Goal: Task Accomplishment & Management: Use online tool/utility

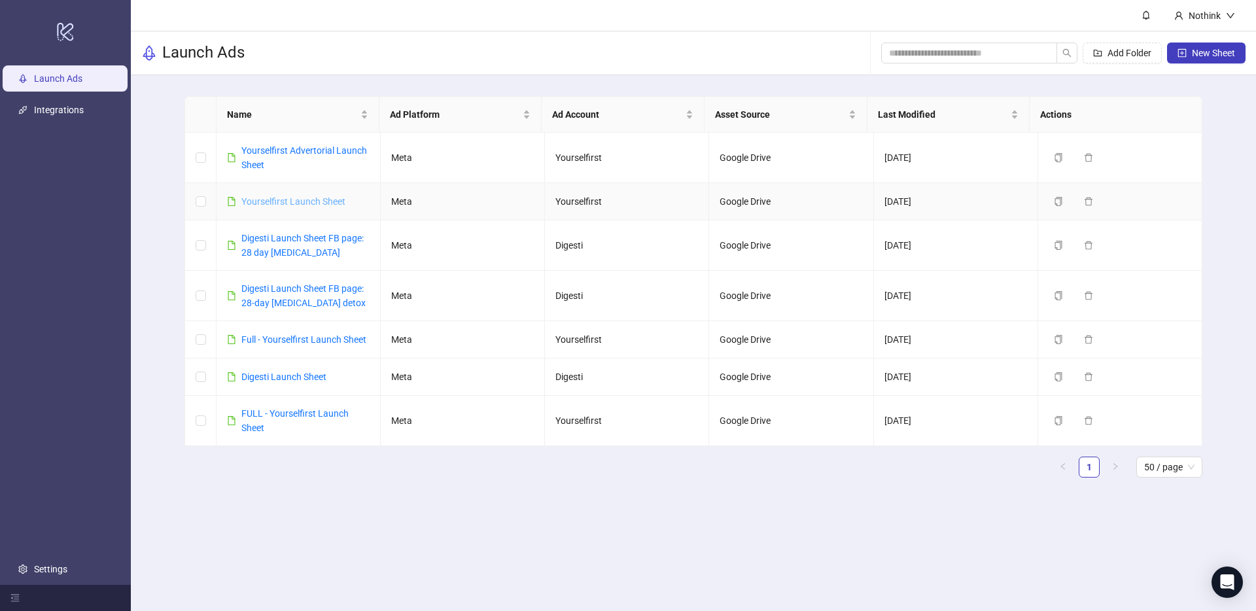
click at [285, 198] on link "Yourselfirst Launch Sheet" at bounding box center [293, 201] width 104 height 10
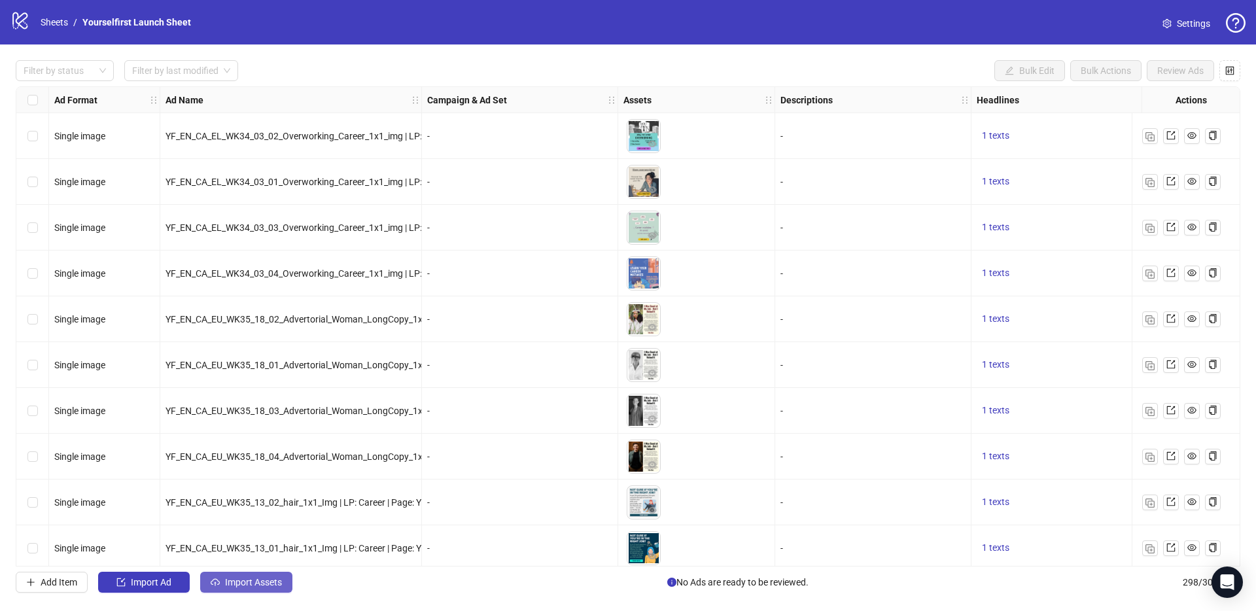
click at [245, 583] on span "Import Assets" at bounding box center [253, 582] width 57 height 10
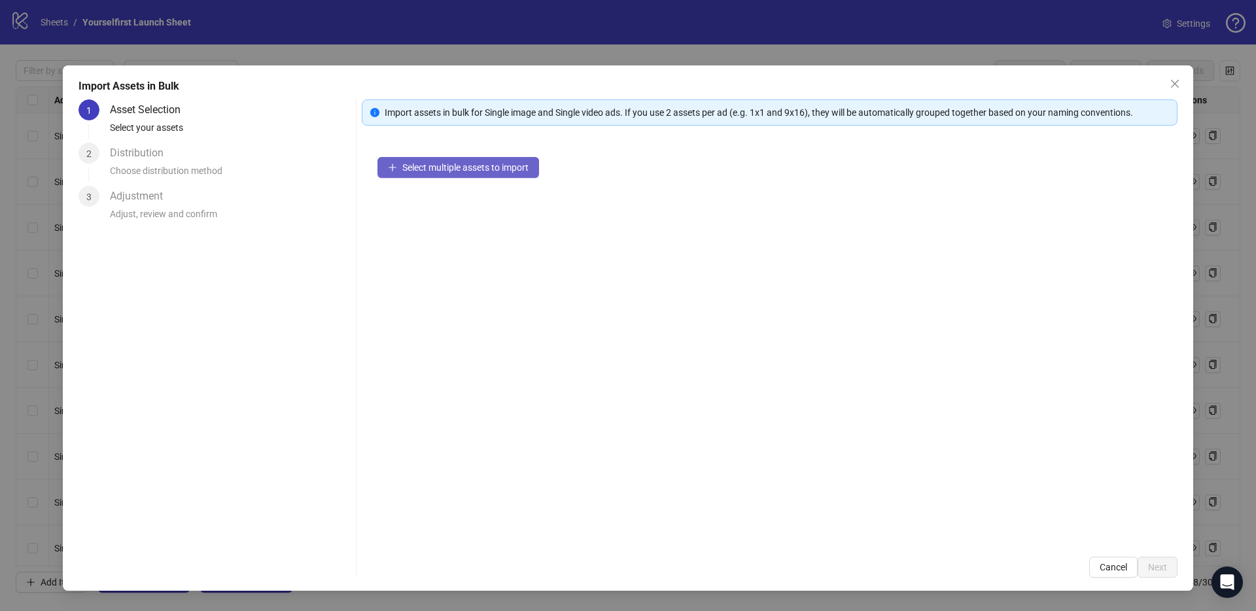
click at [465, 163] on span "Select multiple assets to import" at bounding box center [465, 167] width 126 height 10
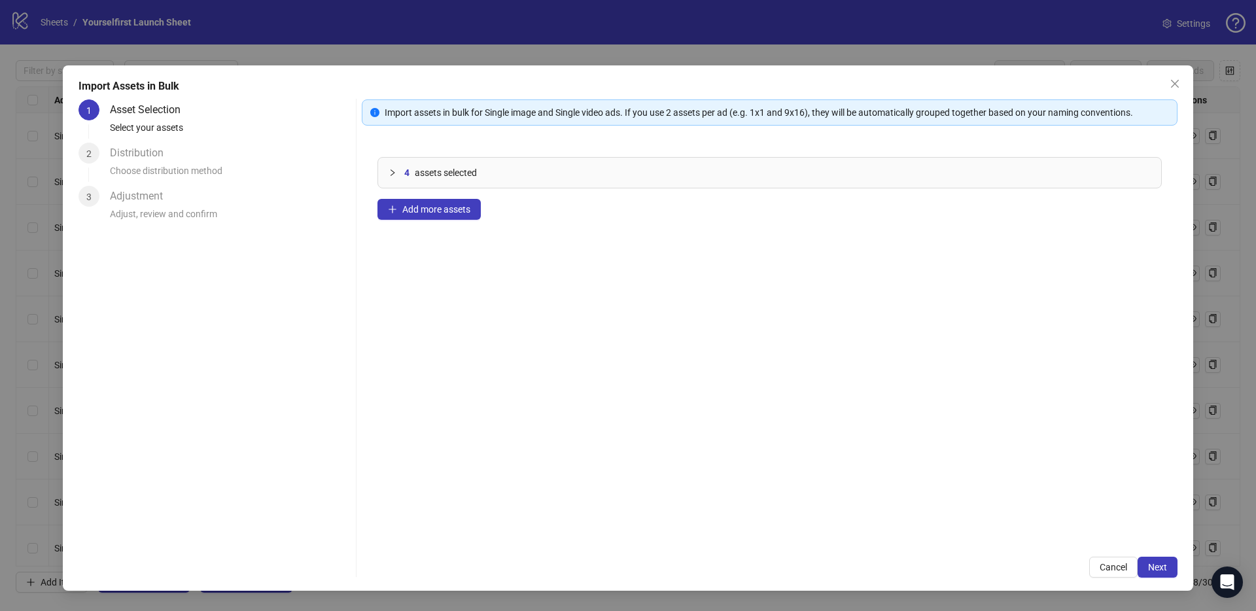
click at [457, 343] on div "4 assets selected Add more assets" at bounding box center [770, 341] width 816 height 400
click at [1164, 569] on span "Next" at bounding box center [1157, 567] width 19 height 10
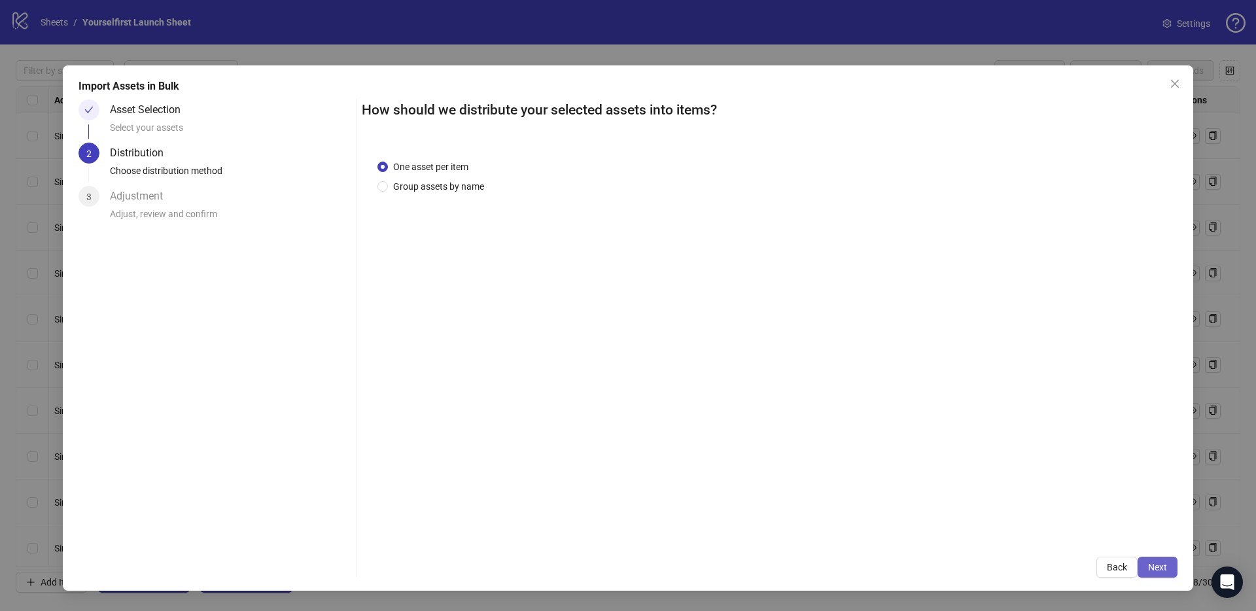
click at [1154, 569] on span "Next" at bounding box center [1157, 567] width 19 height 10
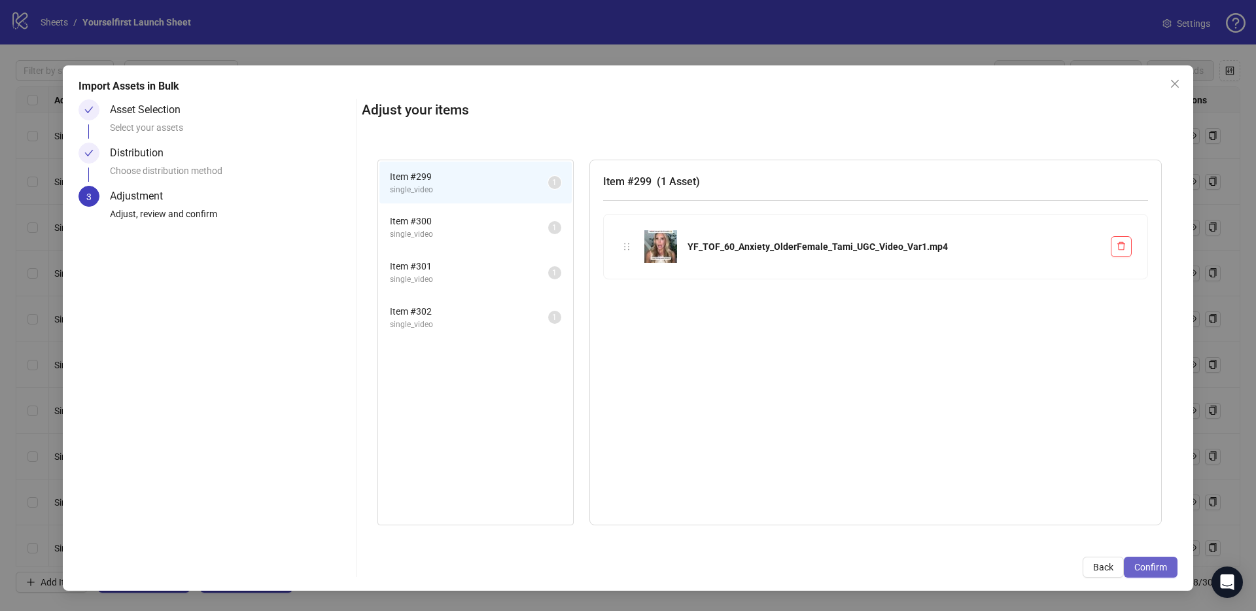
click at [1159, 566] on span "Confirm" at bounding box center [1150, 567] width 33 height 10
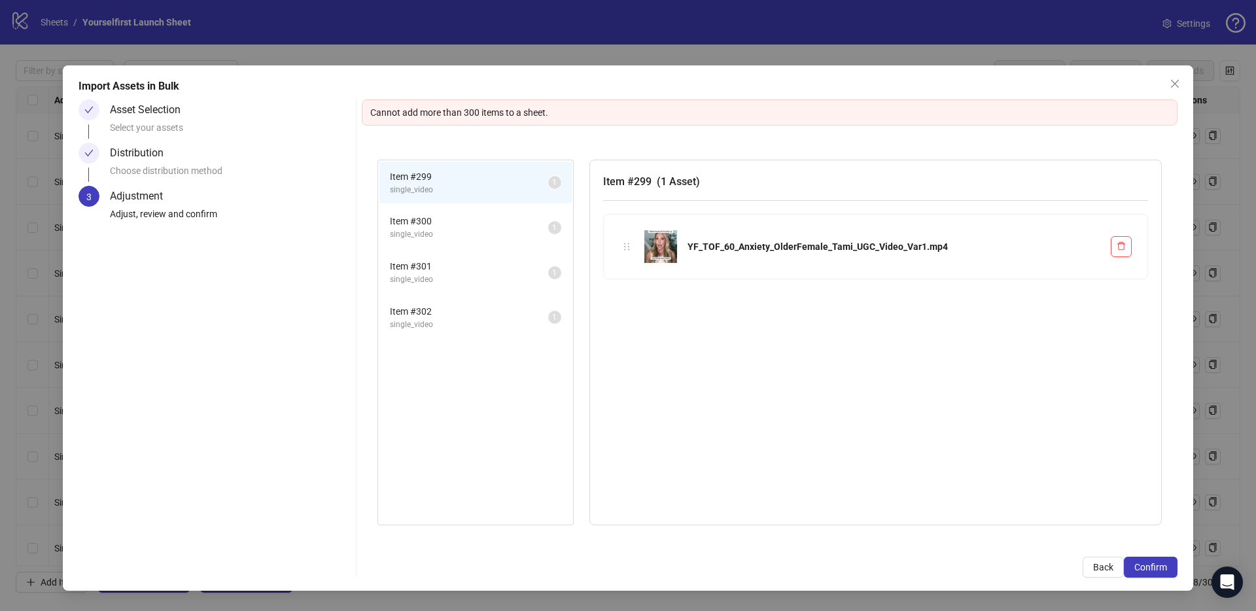
click at [718, 406] on div "Item # 299 ( 1 Asset ) YF_TOF_60_Anxiety_OlderFemale_Tami_UGC_Video_Var1.mp4" at bounding box center [875, 343] width 572 height 366
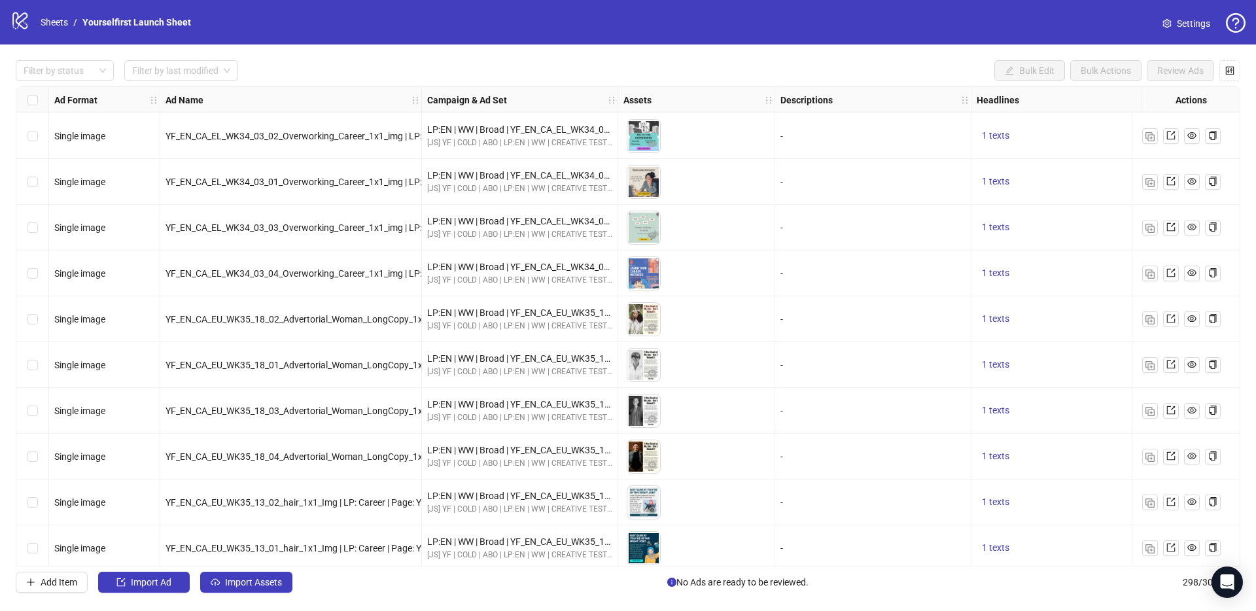
click at [410, 55] on div "Filter by status Filter by last modified Bulk Edit Bulk Actions Review Ads Ad F…" at bounding box center [628, 326] width 1256 height 564
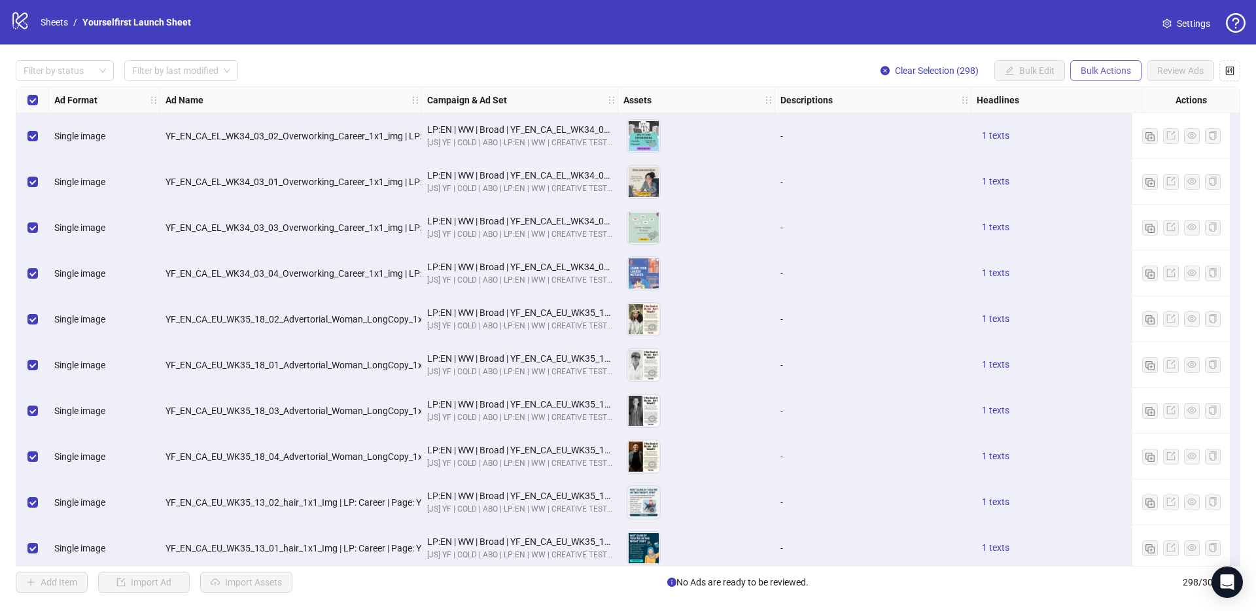
click at [1101, 70] on span "Bulk Actions" at bounding box center [1105, 70] width 50 height 10
click at [1105, 97] on span "Delete" at bounding box center [1124, 97] width 90 height 14
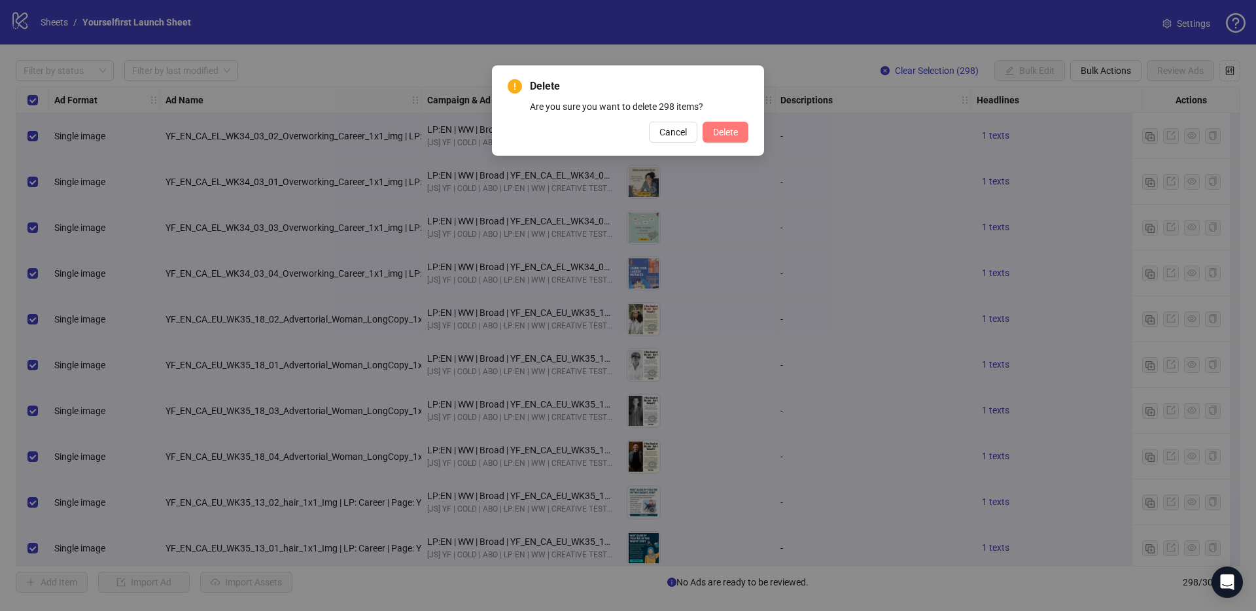
click at [721, 133] on span "Delete" at bounding box center [725, 132] width 25 height 10
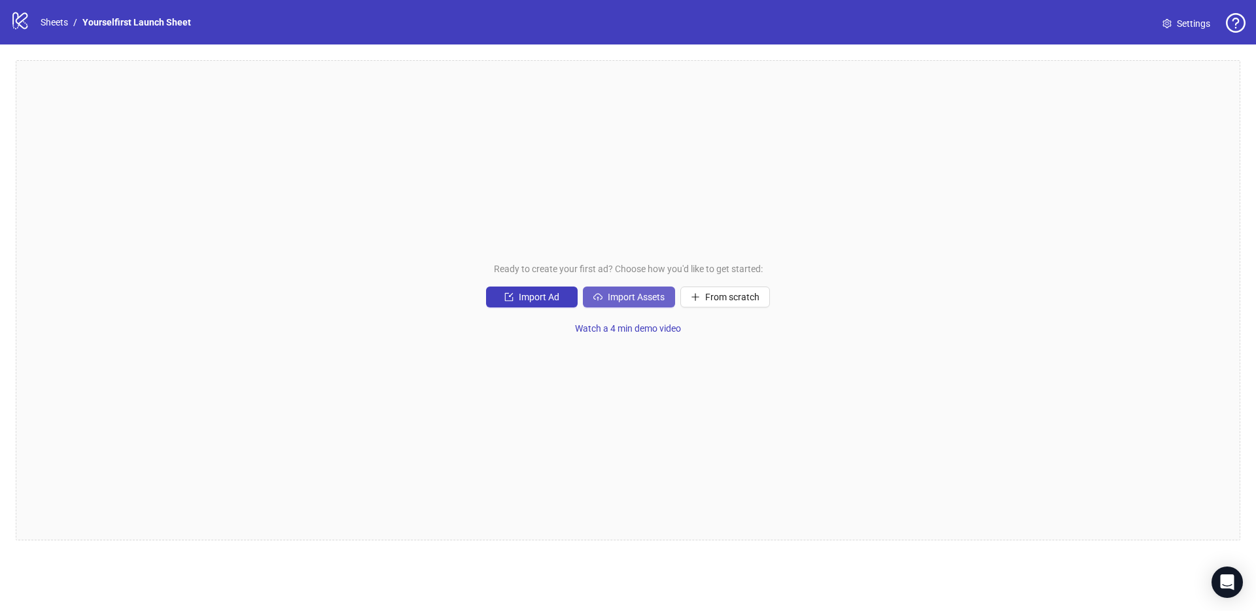
click at [635, 300] on span "Import Assets" at bounding box center [636, 297] width 57 height 10
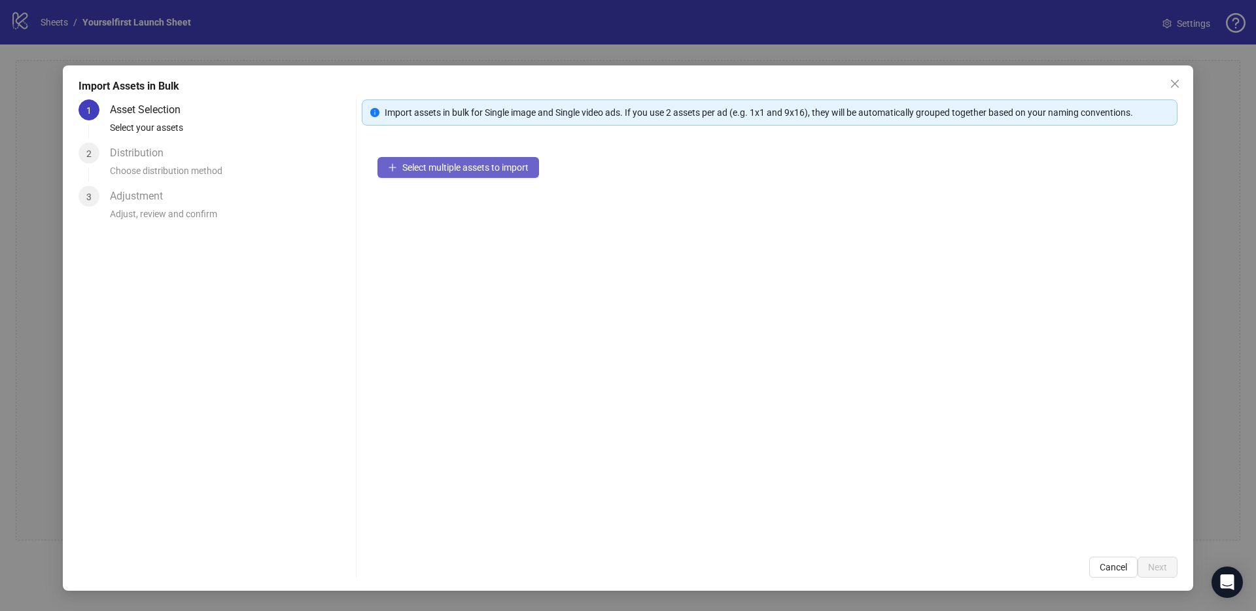
click at [438, 173] on button "Select multiple assets to import" at bounding box center [458, 167] width 162 height 21
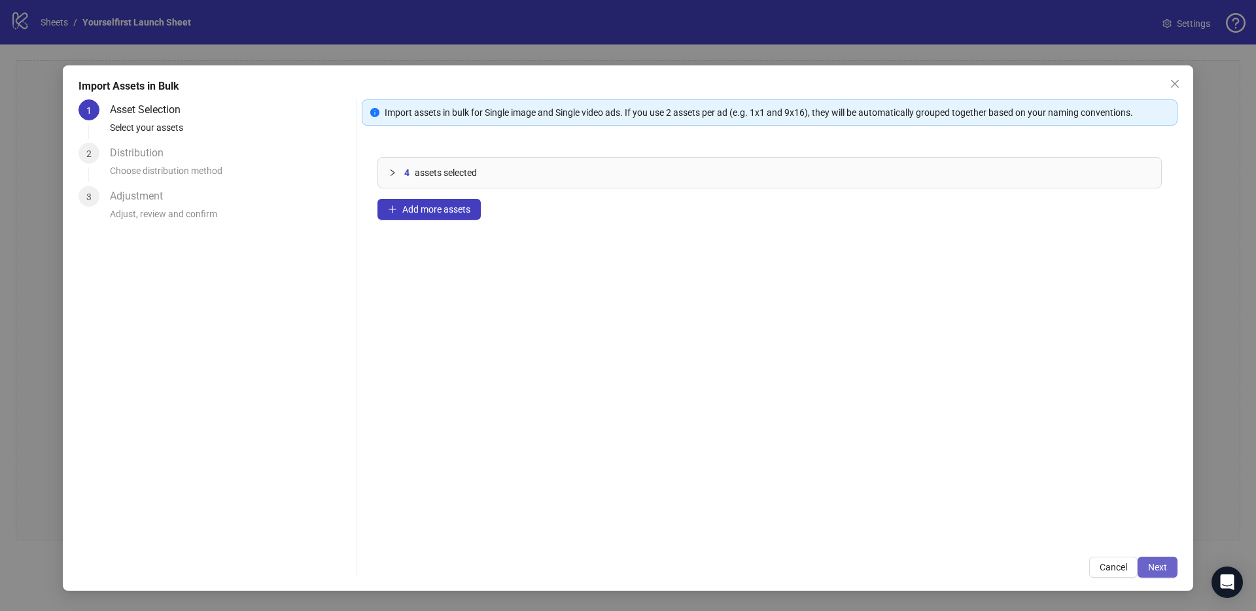
click at [1168, 561] on button "Next" at bounding box center [1157, 567] width 40 height 21
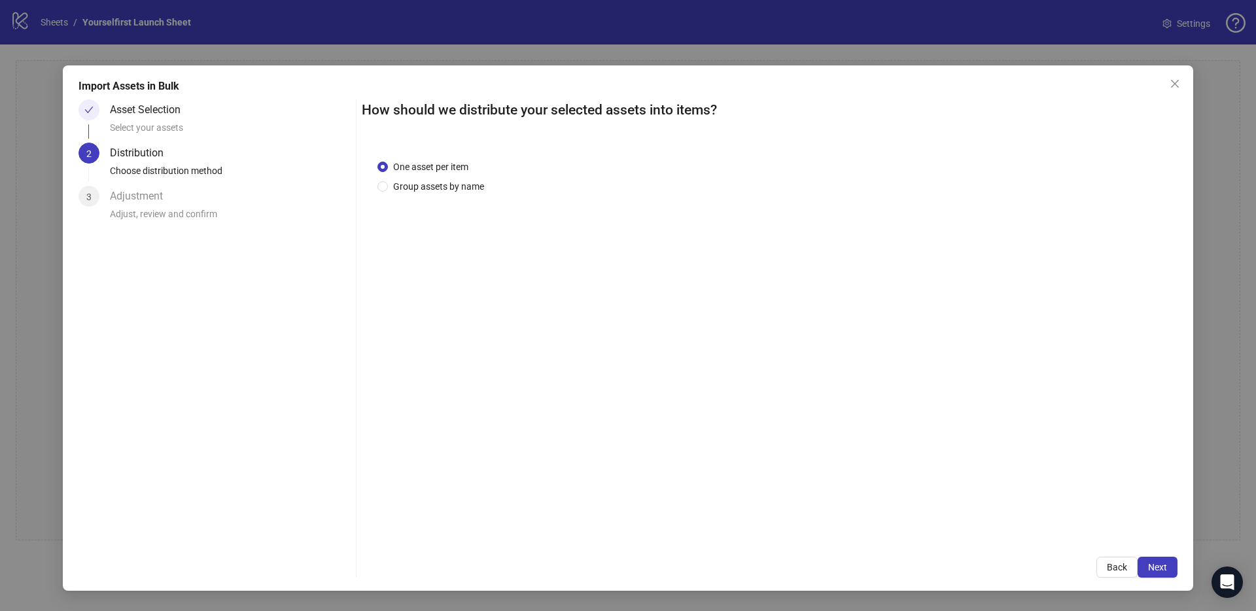
click at [1163, 565] on span "Next" at bounding box center [1157, 567] width 19 height 10
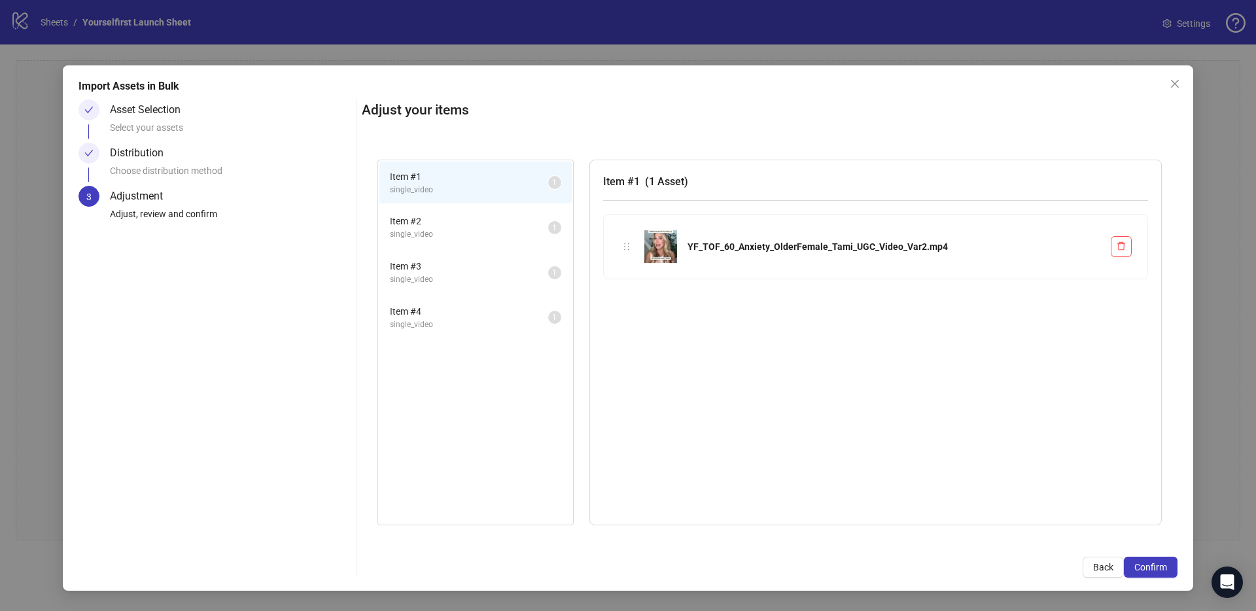
click at [1163, 565] on span "Confirm" at bounding box center [1150, 567] width 33 height 10
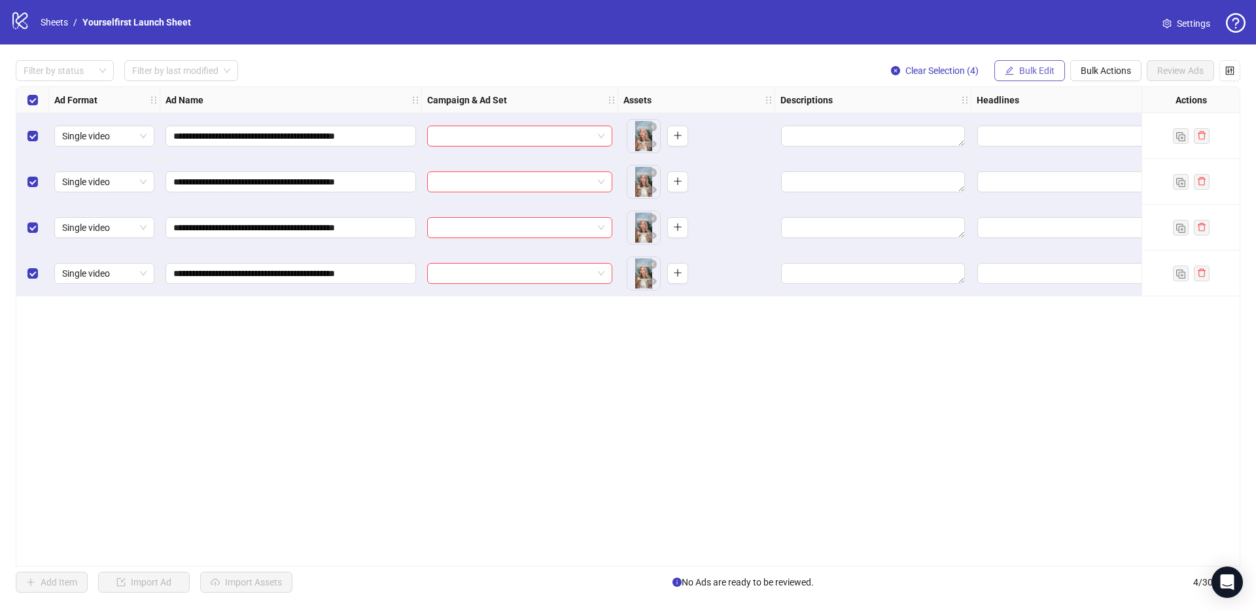
click at [1028, 68] on span "Bulk Edit" at bounding box center [1036, 70] width 35 height 10
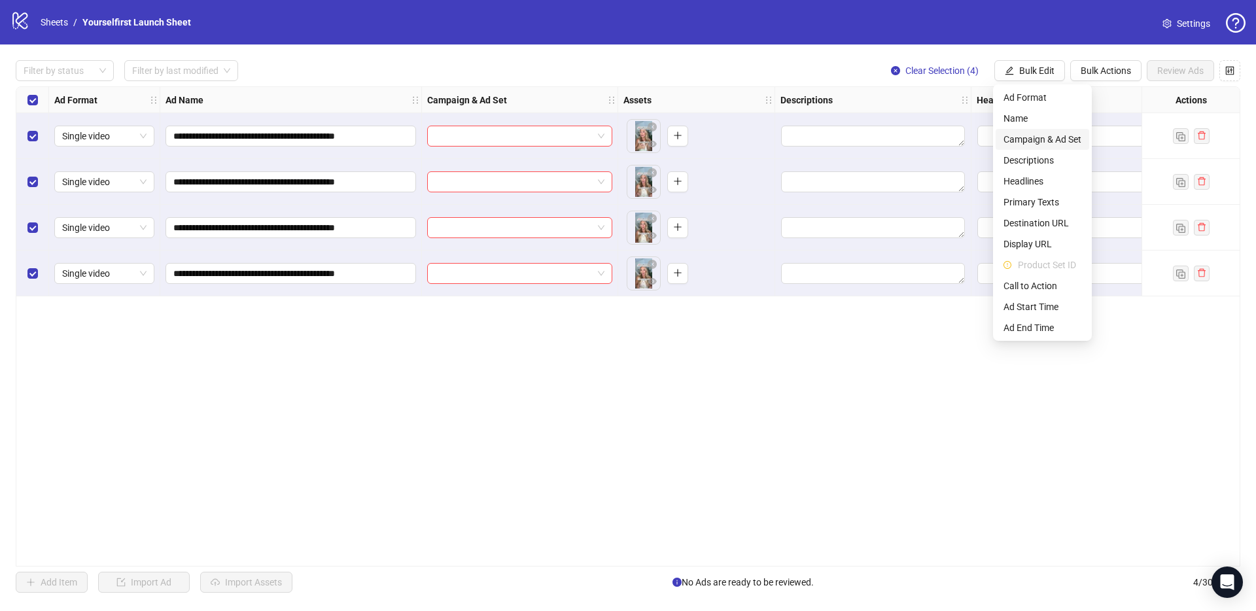
click at [1042, 144] on span "Campaign & Ad Set" at bounding box center [1042, 139] width 78 height 14
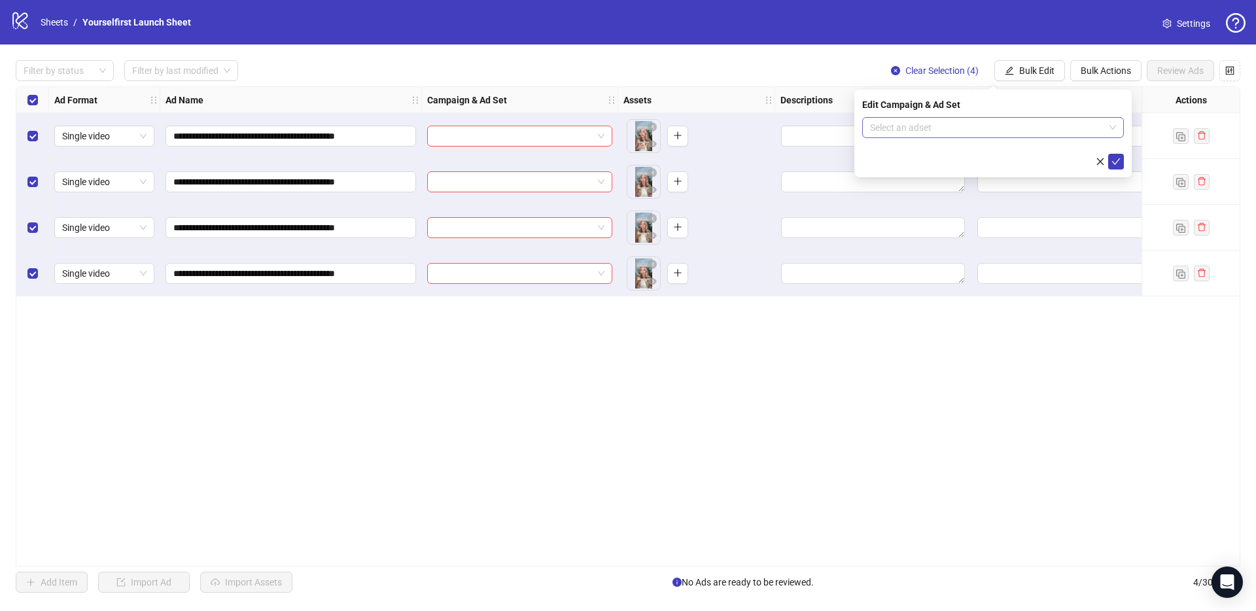
click at [929, 128] on input "search" at bounding box center [987, 128] width 234 height 20
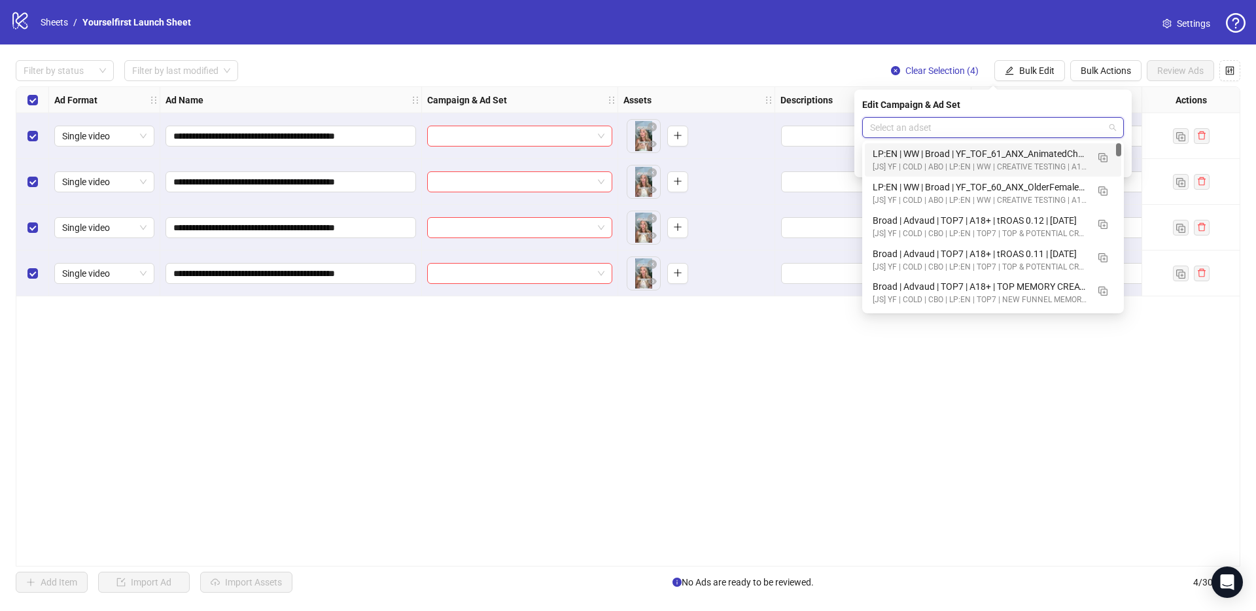
paste input "**********"
type input "**********"
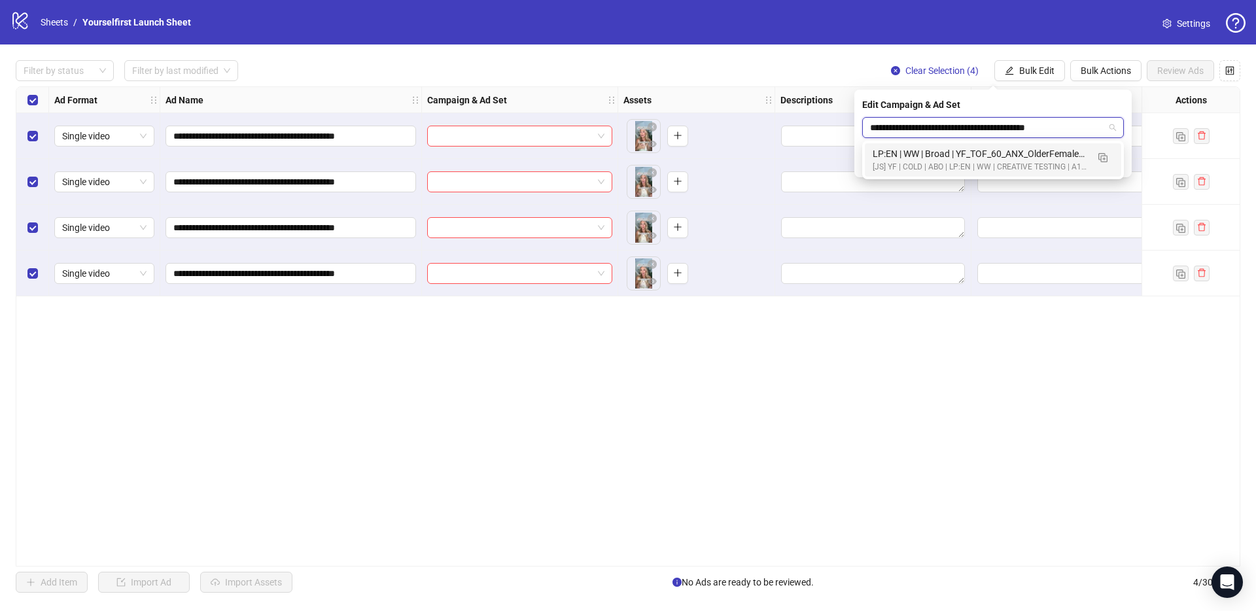
click at [921, 160] on div "LP:EN | WW | Broad | YF_TOF_60_ANX_OlderFemale_Tami_UGC_Video_Var1-4 | FULL LOC…" at bounding box center [980, 154] width 215 height 14
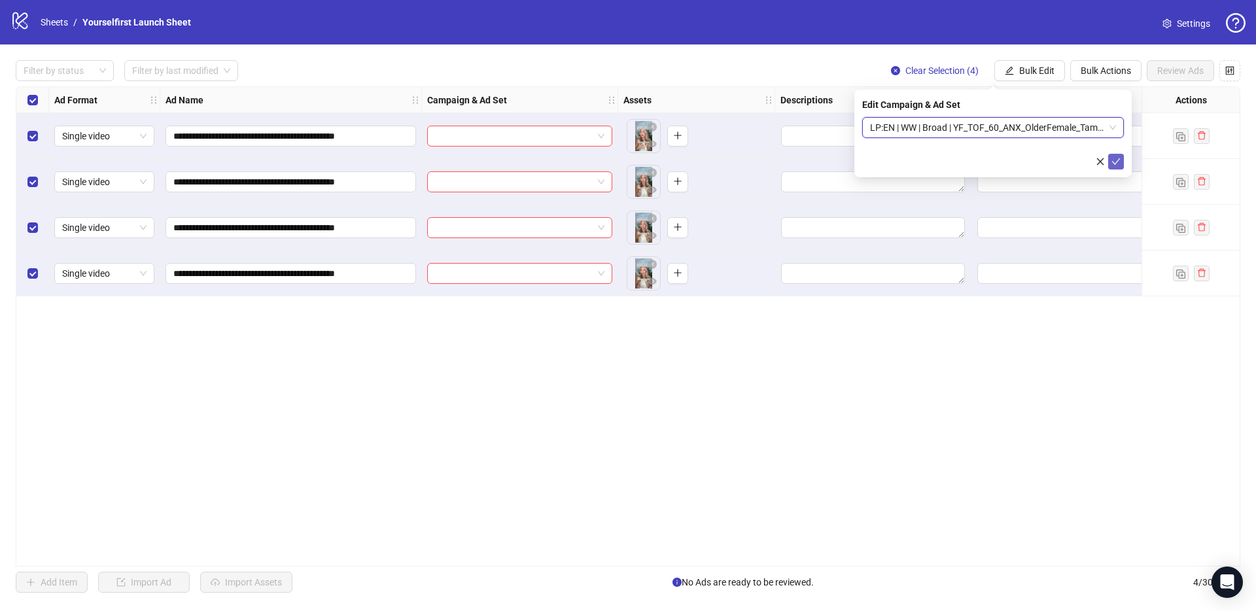
click at [1115, 162] on icon "check" at bounding box center [1115, 161] width 9 height 9
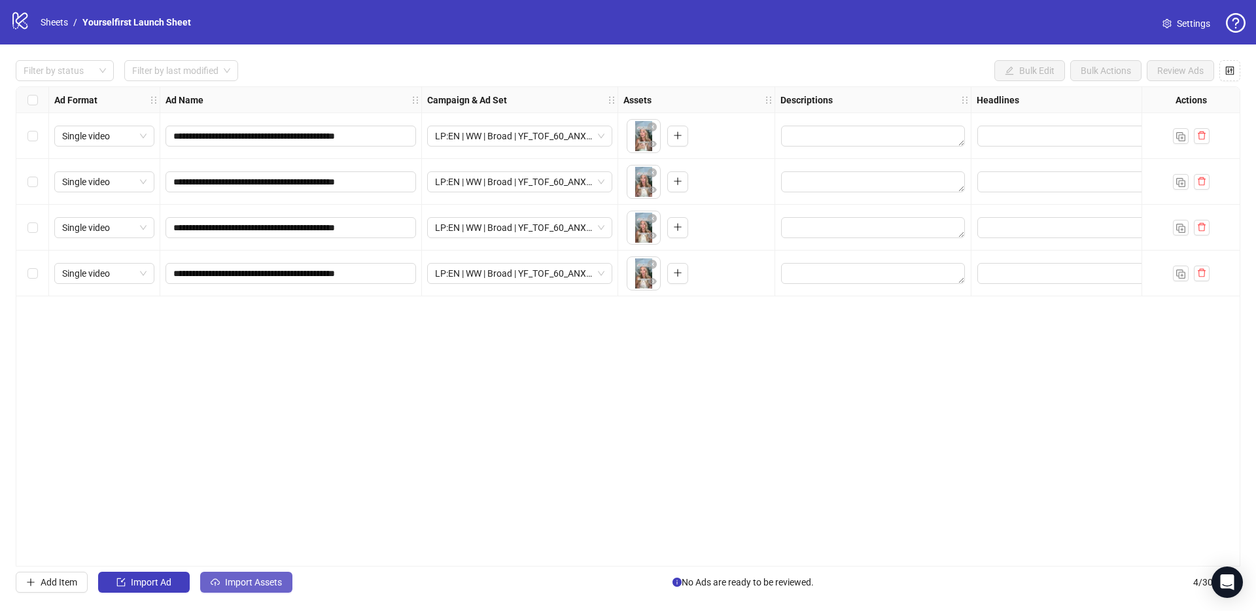
click at [250, 586] on span "Import Assets" at bounding box center [253, 582] width 57 height 10
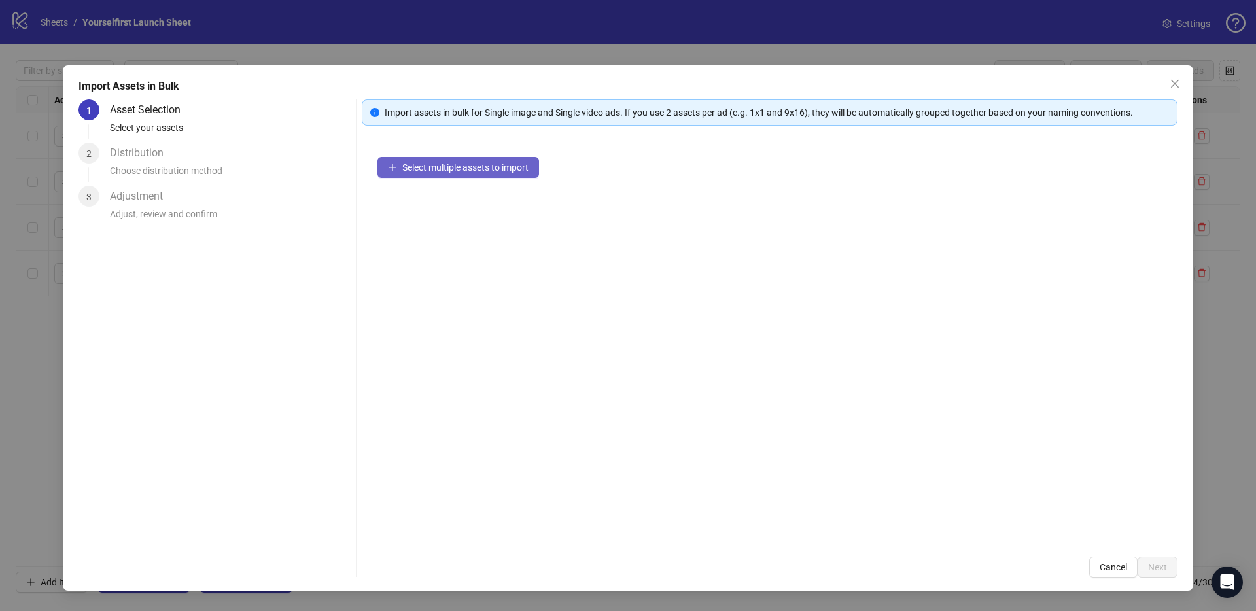
click at [493, 177] on button "Select multiple assets to import" at bounding box center [458, 167] width 162 height 21
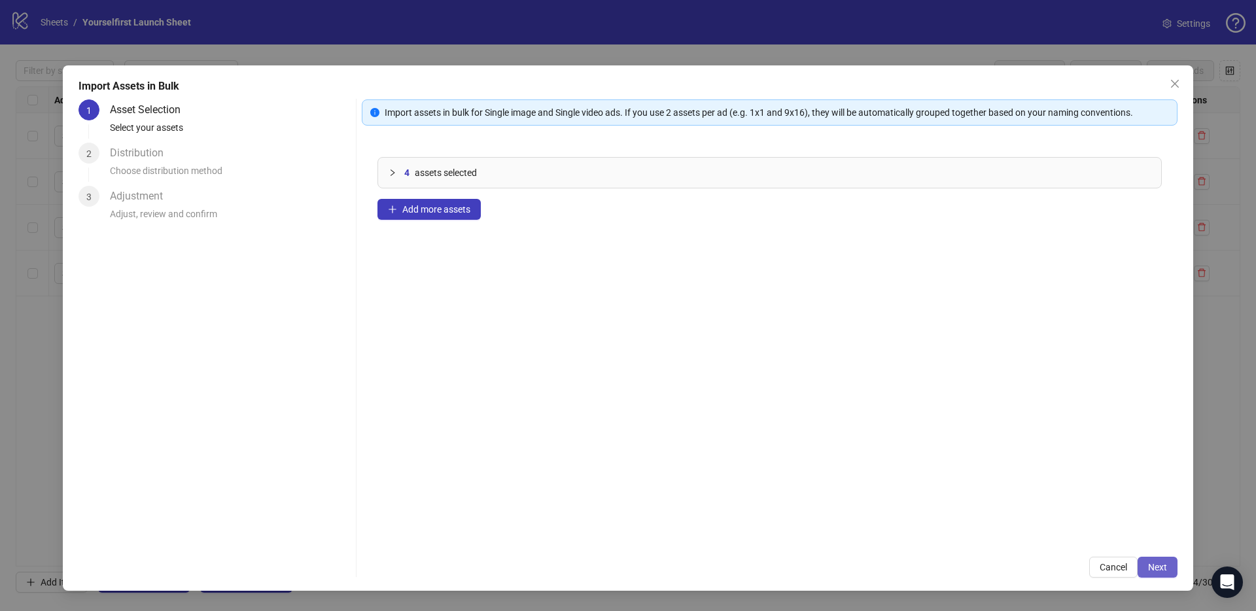
click at [1169, 571] on button "Next" at bounding box center [1157, 567] width 40 height 21
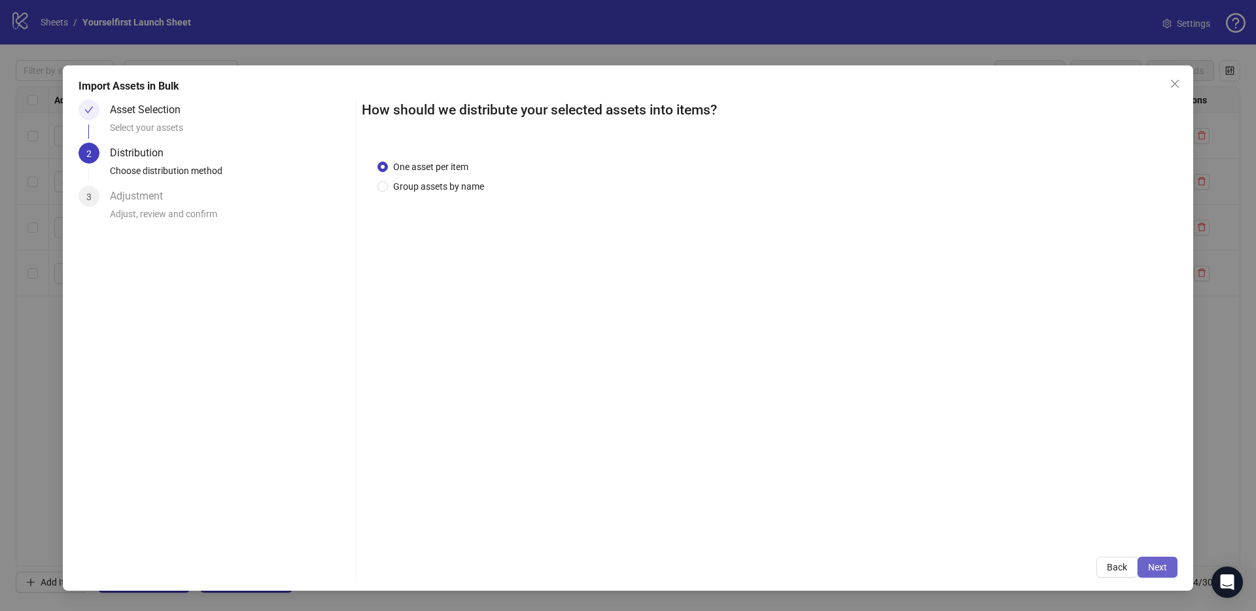
click at [1167, 570] on button "Next" at bounding box center [1157, 567] width 40 height 21
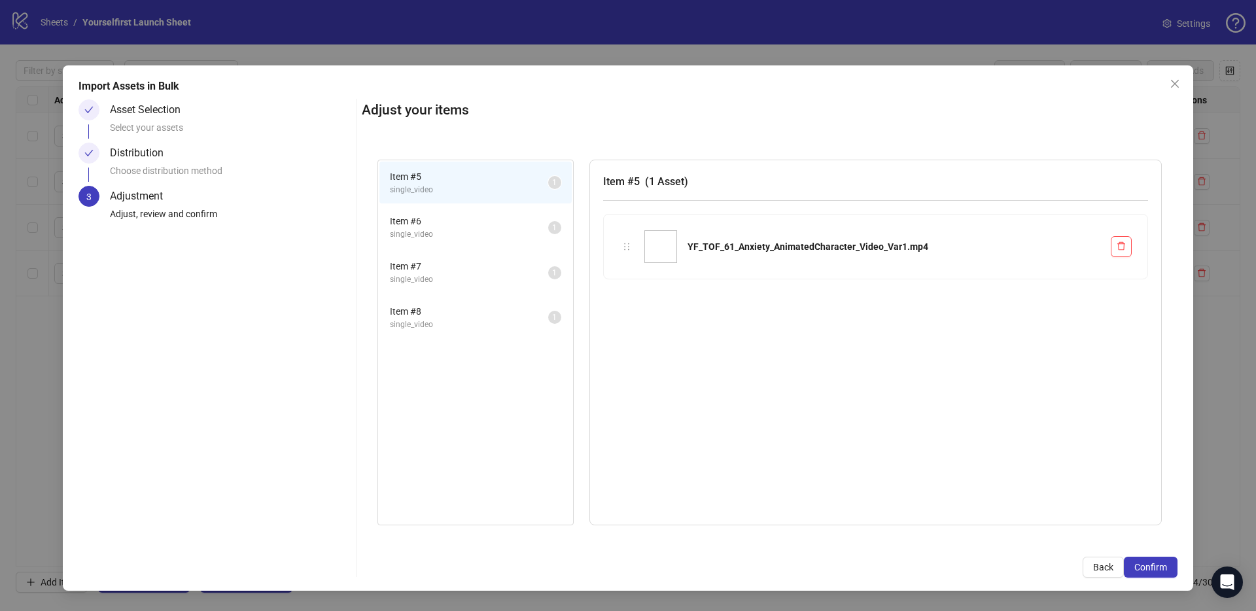
click at [1167, 570] on button "Confirm" at bounding box center [1151, 567] width 54 height 21
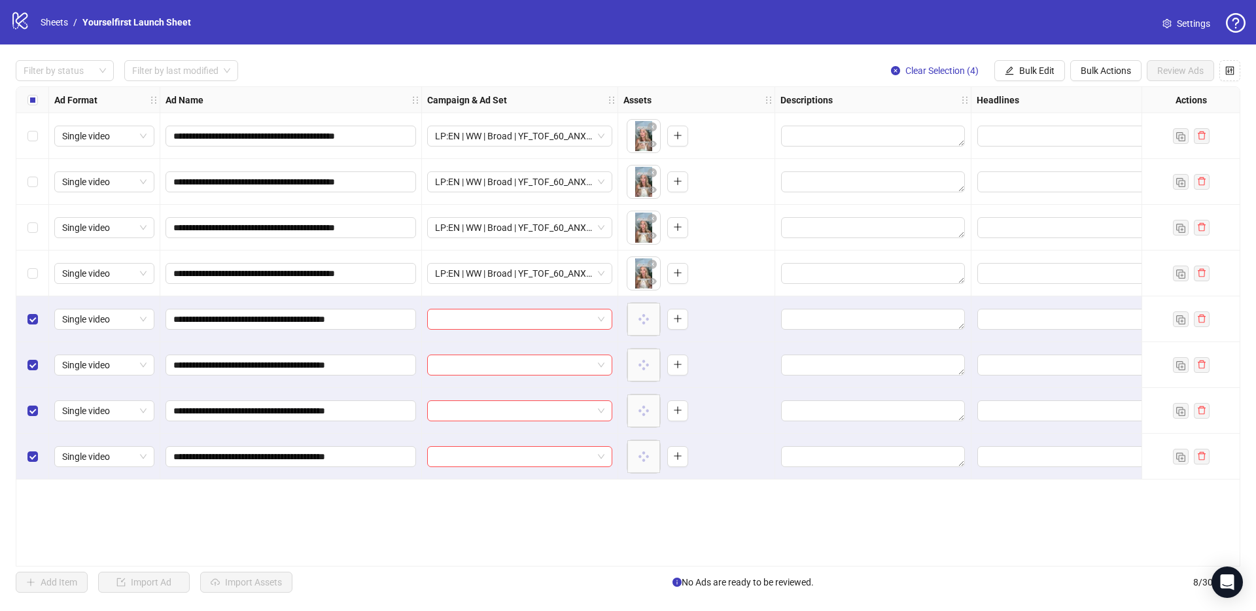
click at [1016, 60] on div "**********" at bounding box center [628, 326] width 1256 height 564
click at [1029, 67] on span "Bulk Edit" at bounding box center [1036, 70] width 35 height 10
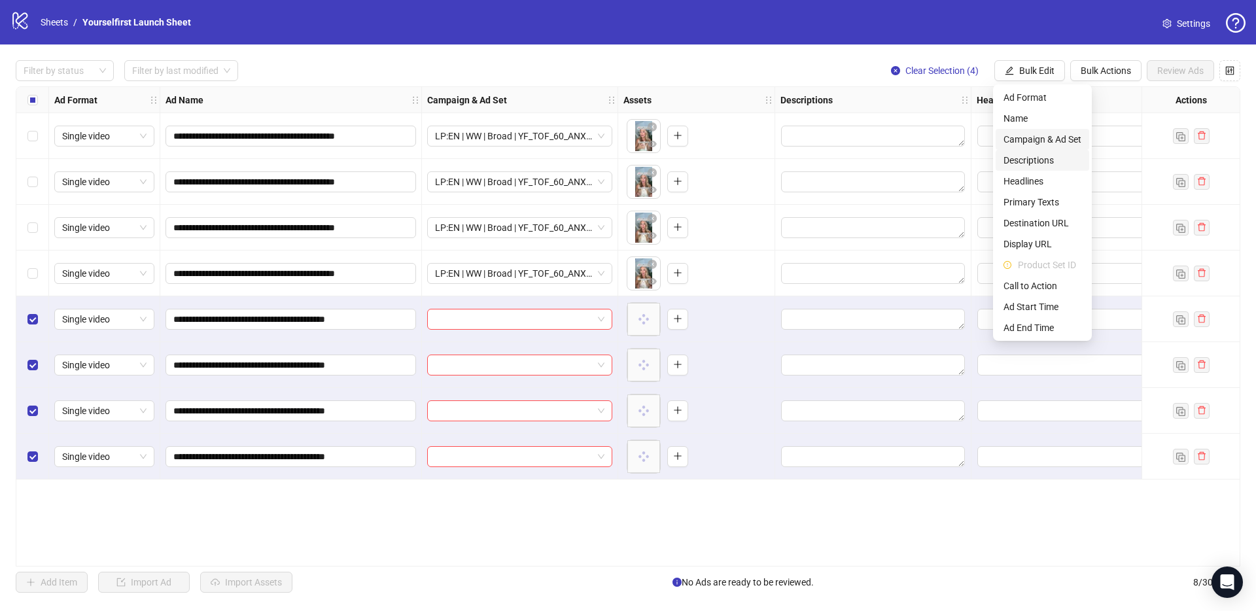
click at [1035, 139] on span "Campaign & Ad Set" at bounding box center [1042, 139] width 78 height 14
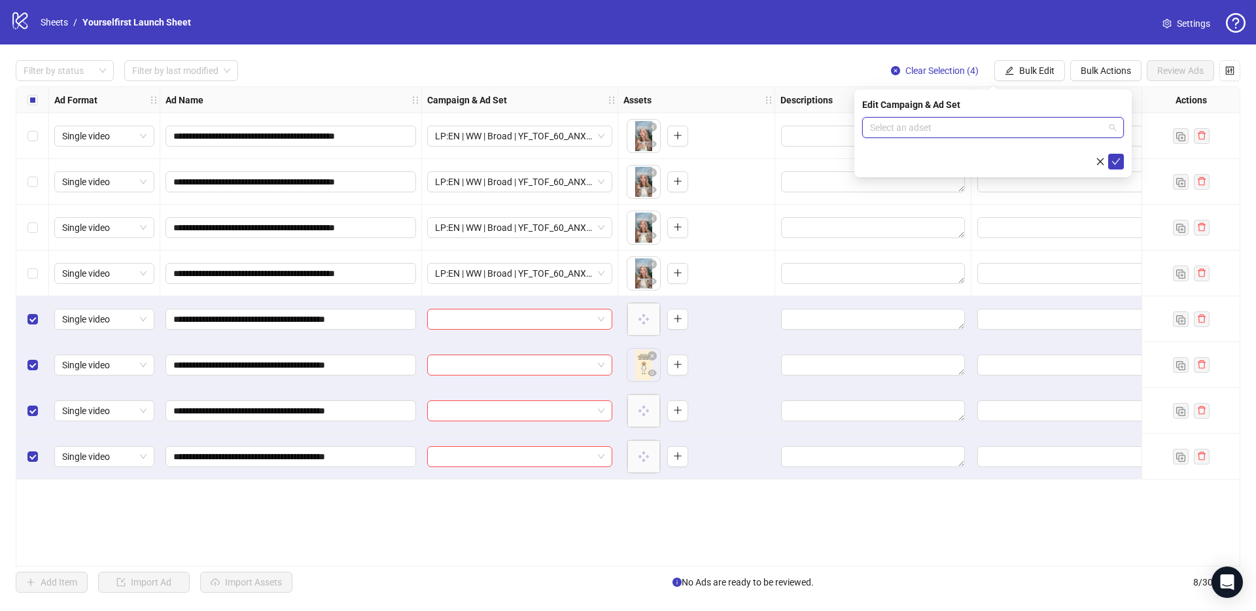
click at [903, 131] on input "search" at bounding box center [987, 128] width 234 height 20
paste input "**********"
type input "**********"
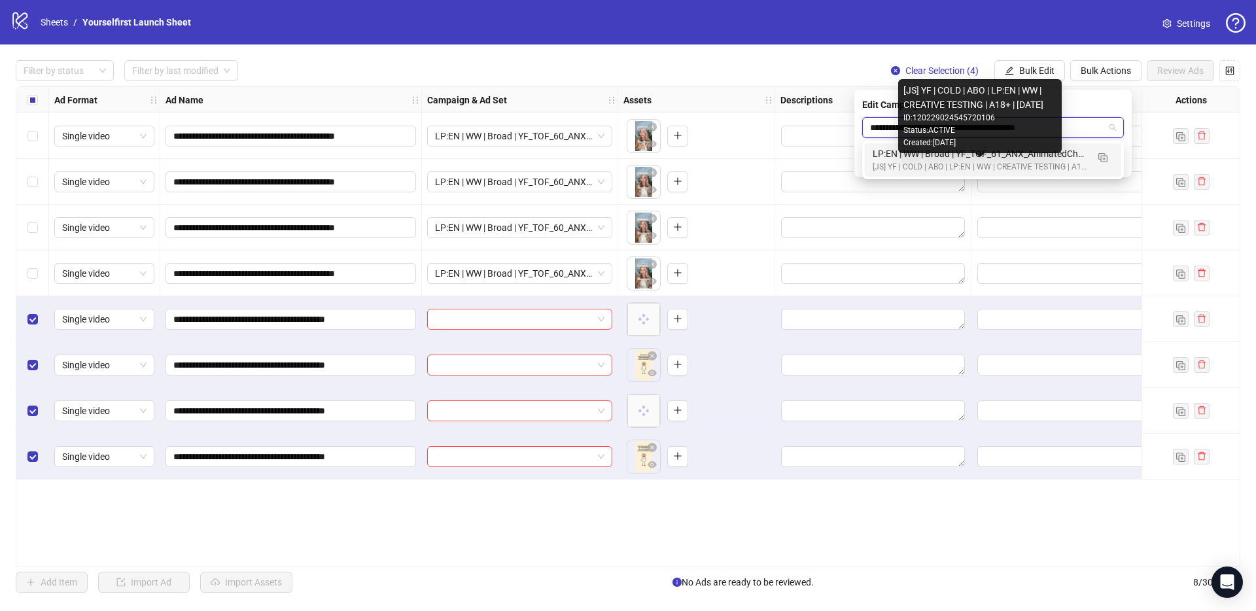
click at [912, 158] on div "LP:EN | WW | Broad | YF_TOF_61_ANX_AnimatedCharacter_Video_Var1-4 | FULL LOCALE…" at bounding box center [980, 154] width 215 height 14
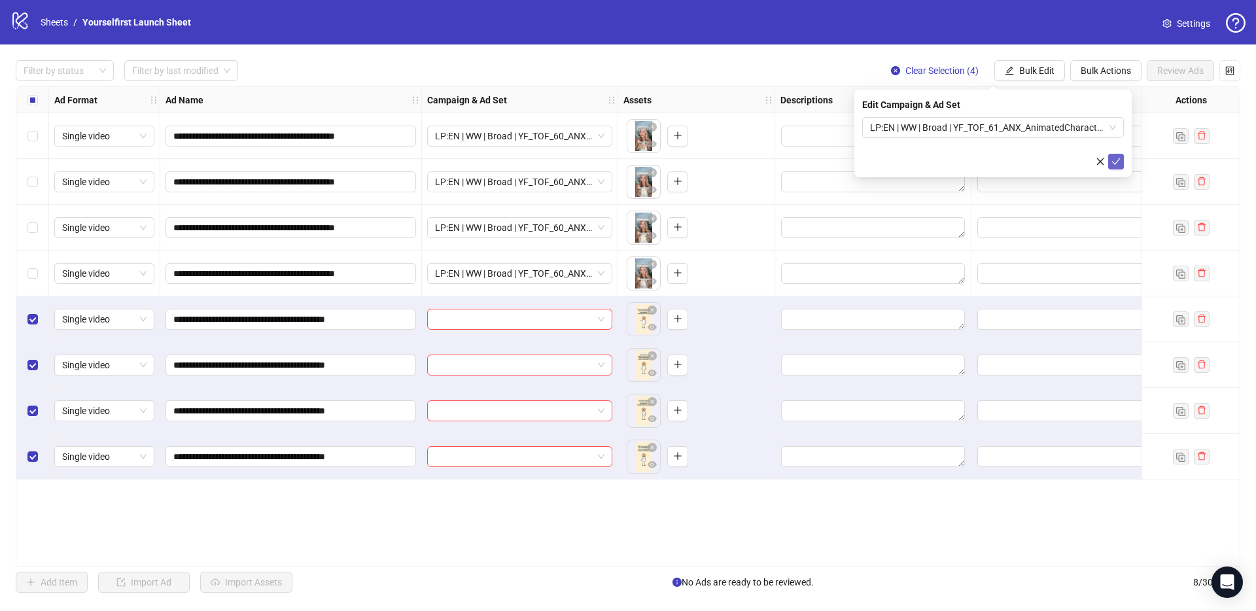
click at [1120, 164] on button "submit" at bounding box center [1116, 162] width 16 height 16
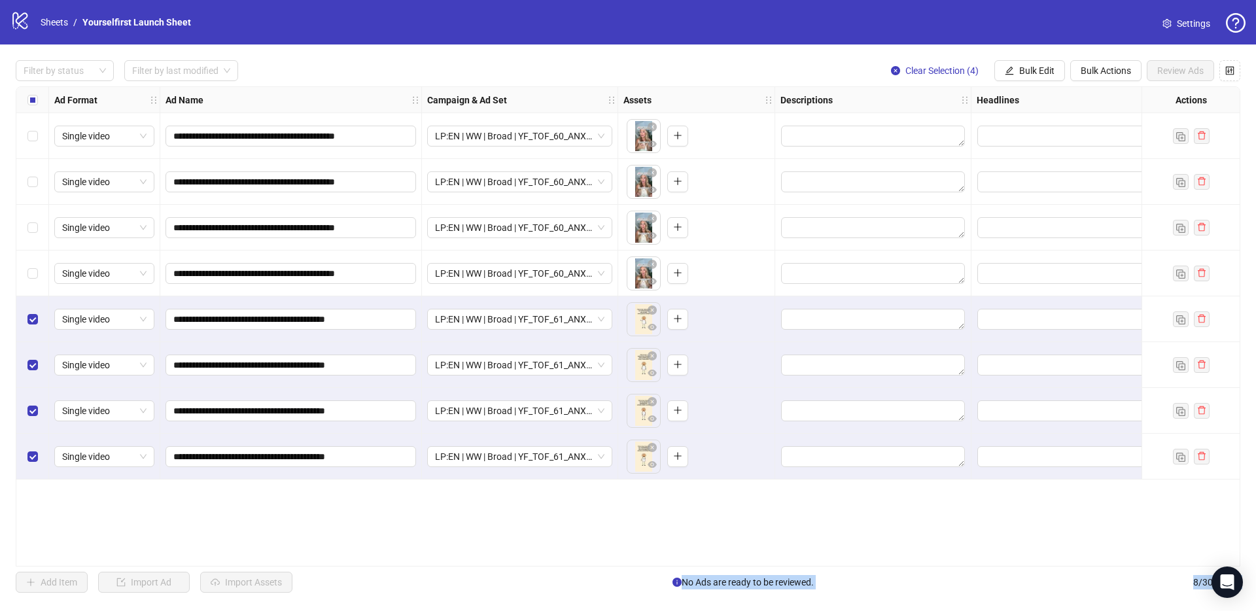
click at [24, 131] on div "Select row 1" at bounding box center [32, 136] width 33 height 46
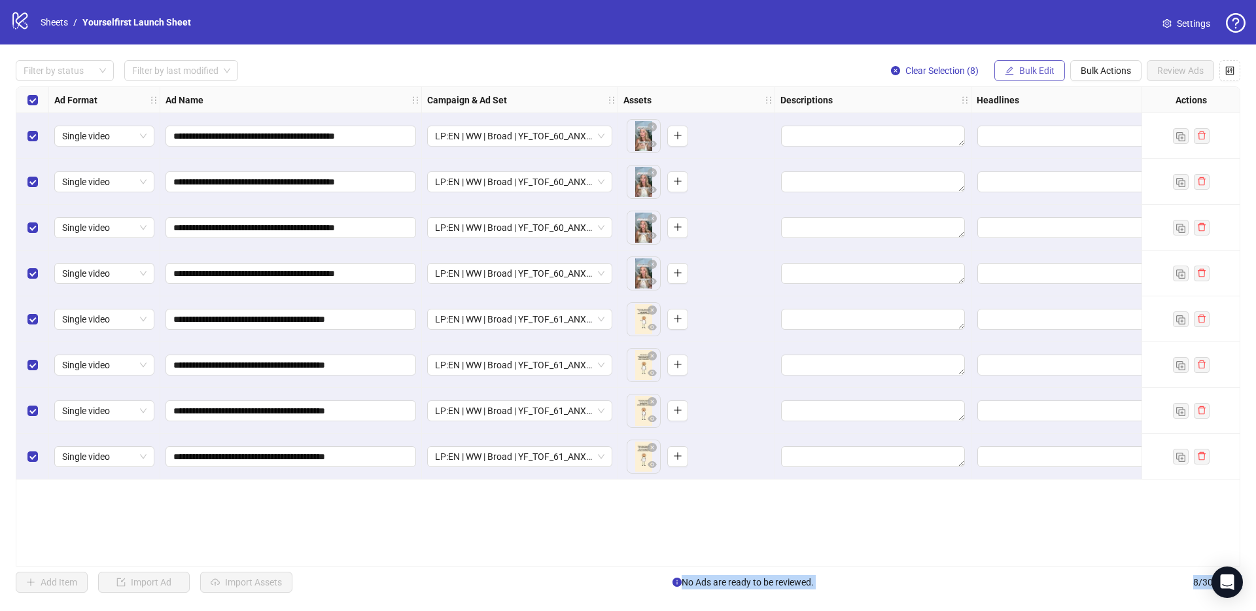
click at [1035, 70] on span "Bulk Edit" at bounding box center [1036, 70] width 35 height 10
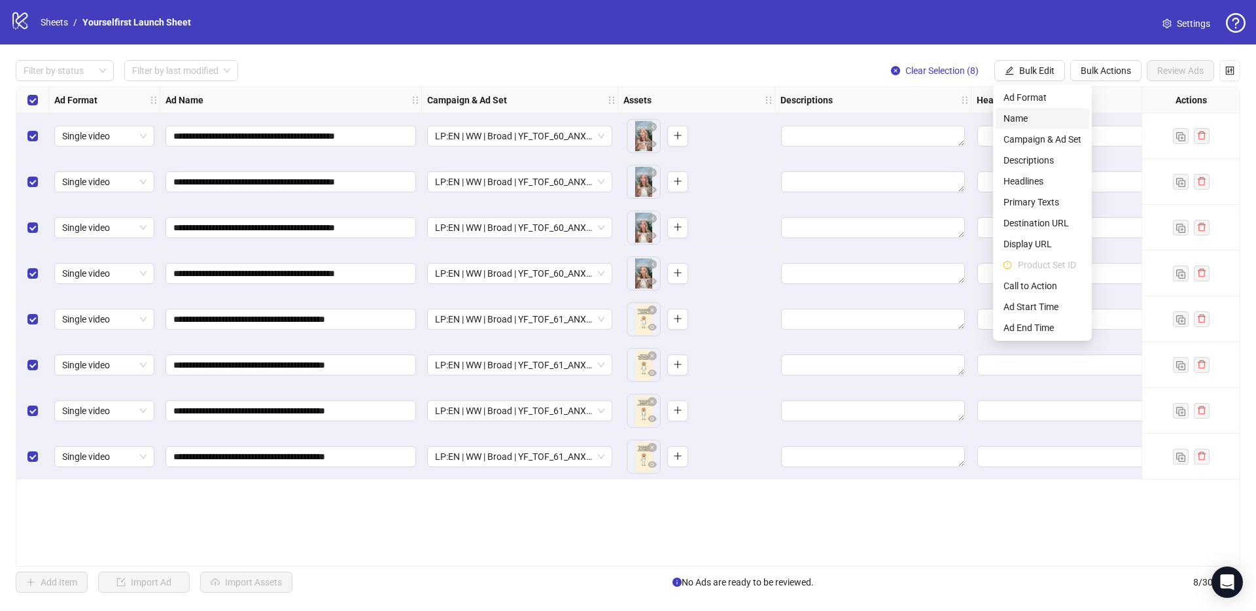
click at [1025, 119] on span "Name" at bounding box center [1042, 118] width 78 height 14
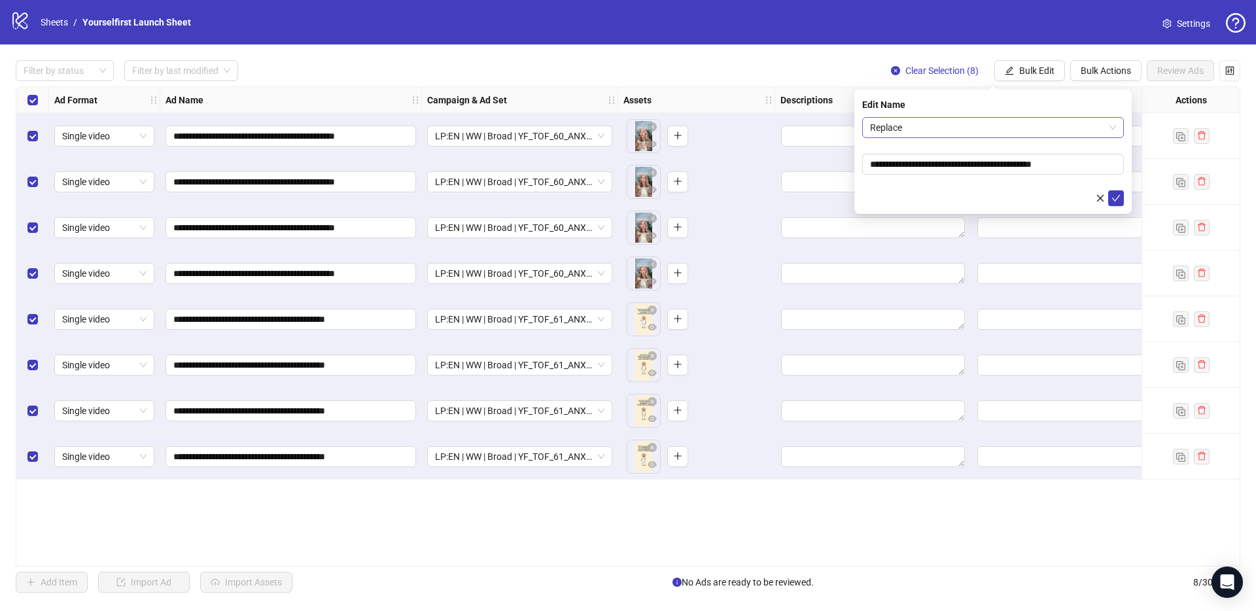
click at [965, 120] on span "Replace" at bounding box center [993, 128] width 246 height 20
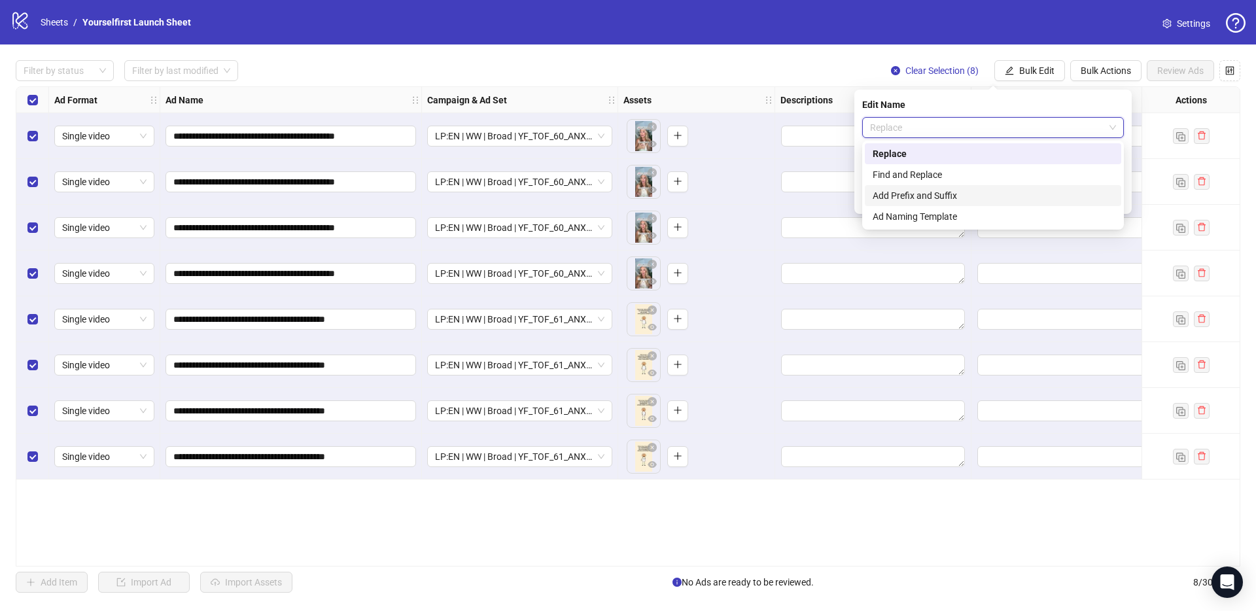
click at [926, 192] on div "Add Prefix and Suffix" at bounding box center [993, 195] width 241 height 14
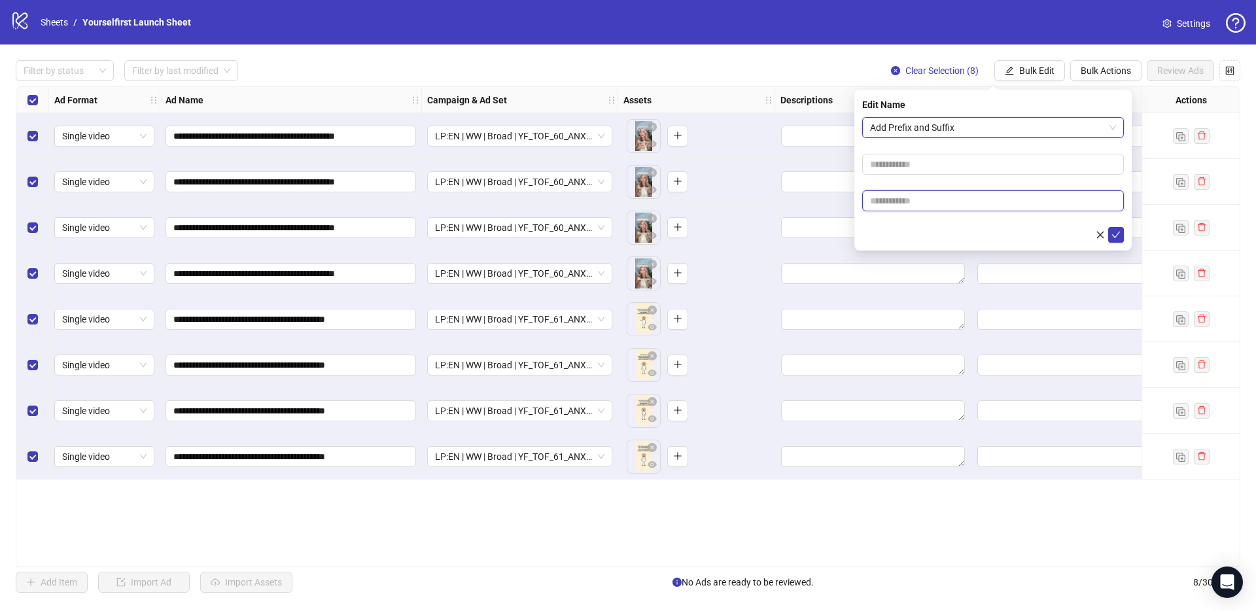
click at [918, 203] on input "text" at bounding box center [993, 200] width 262 height 21
paste input "**********"
type input "**********"
click at [1116, 233] on icon "check" at bounding box center [1115, 234] width 9 height 9
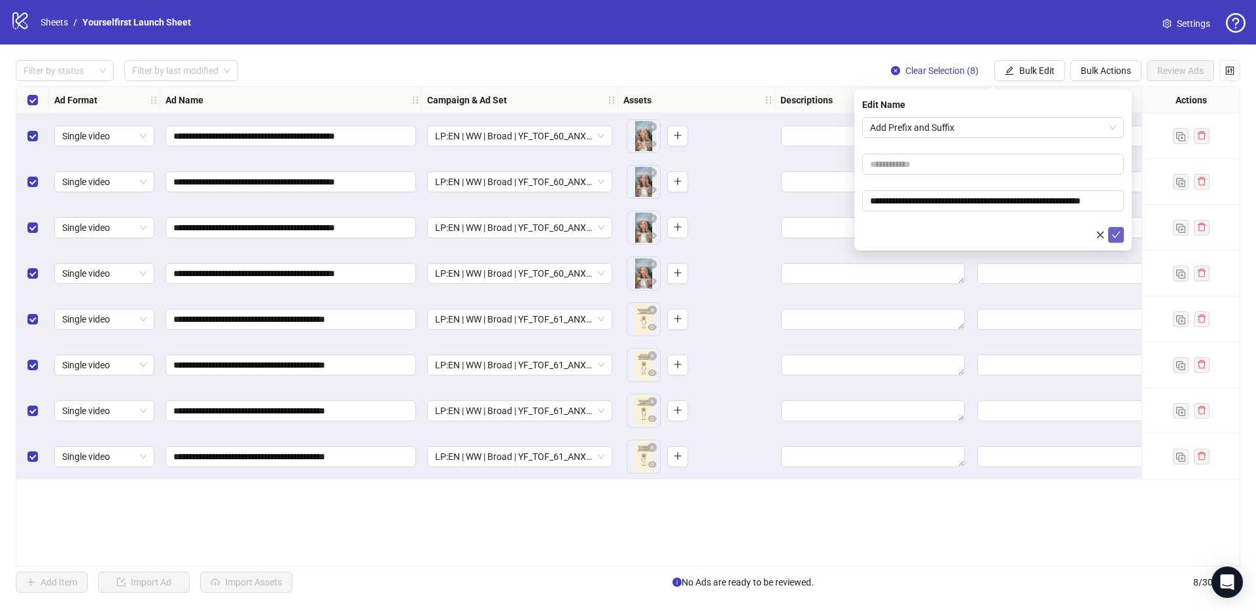
scroll to position [0, 0]
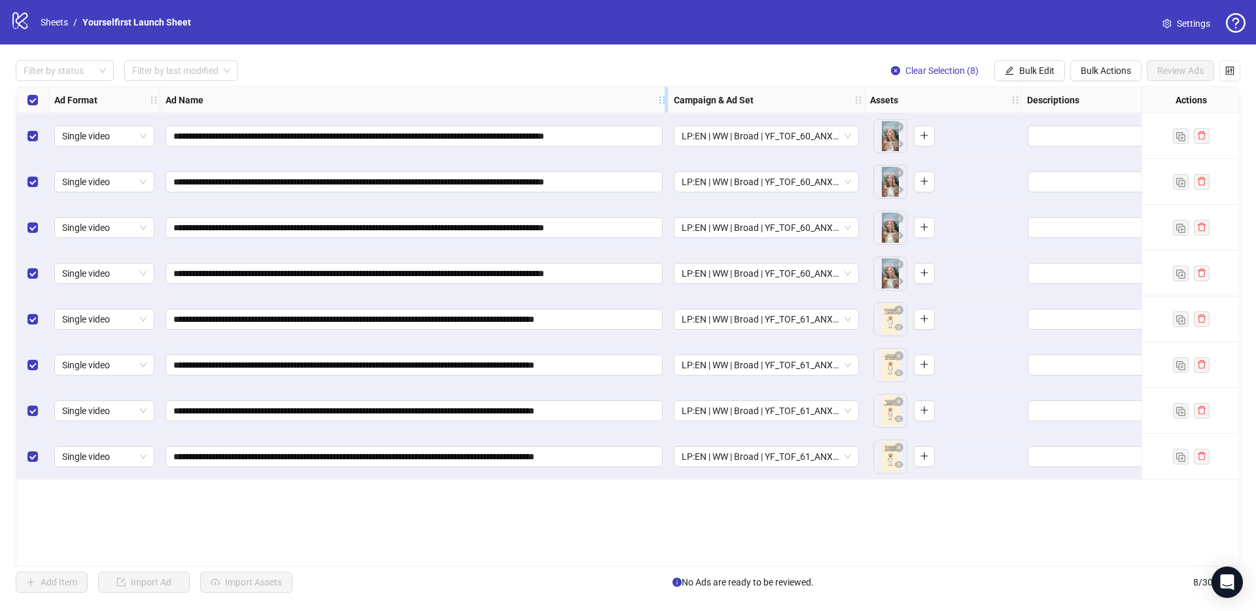
drag, startPoint x: 420, startPoint y: 97, endPoint x: 608, endPoint y: 103, distance: 188.5
click at [666, 103] on icon "holder" at bounding box center [670, 99] width 9 height 9
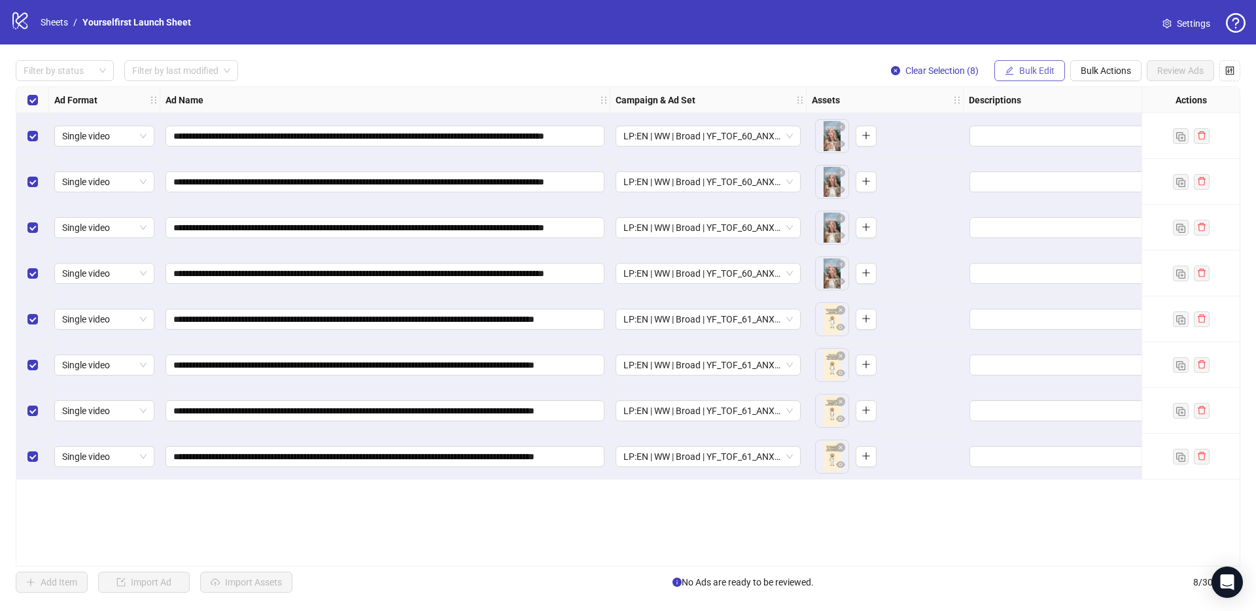
click at [1026, 69] on span "Bulk Edit" at bounding box center [1036, 70] width 35 height 10
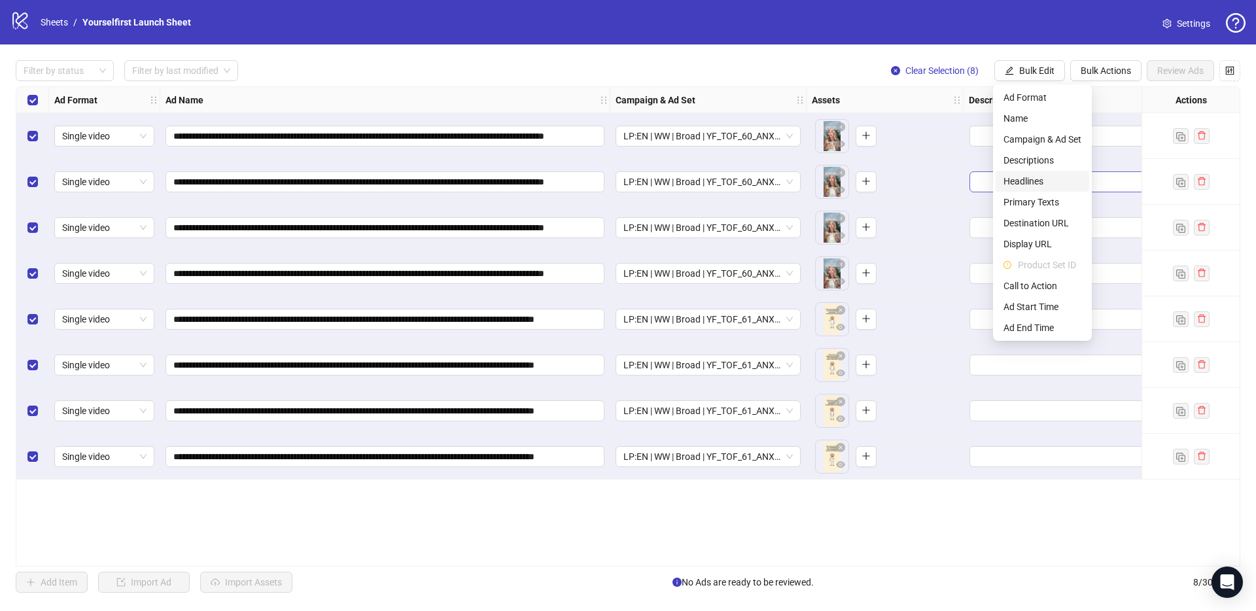
click at [1029, 183] on span "Headlines" at bounding box center [1042, 181] width 78 height 14
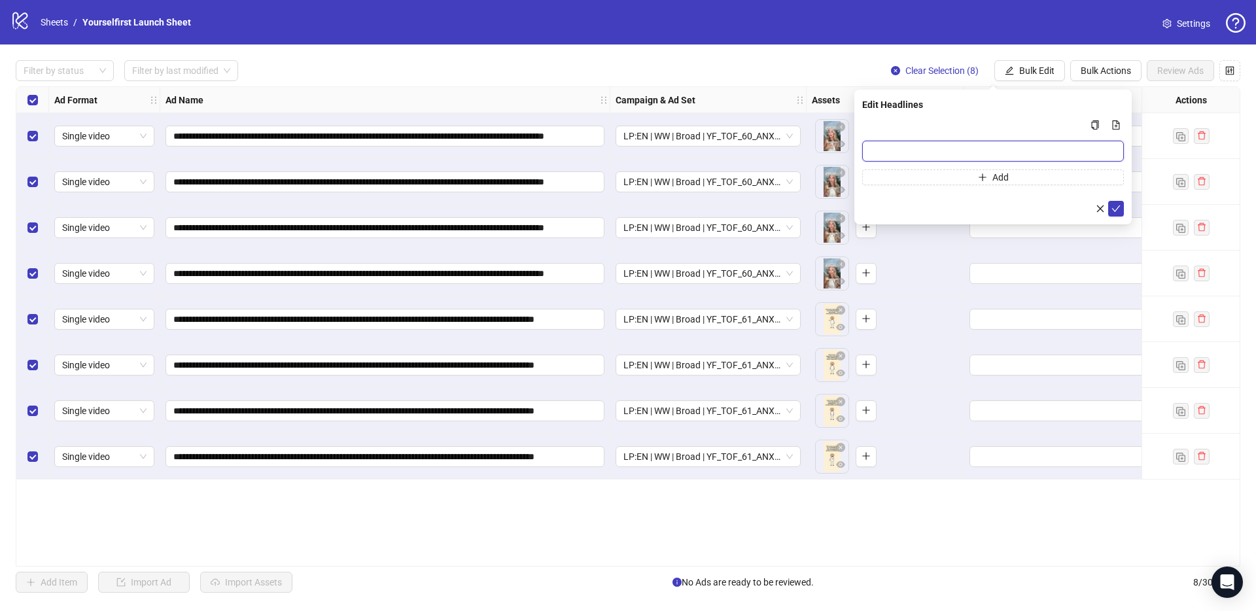
click at [893, 150] on input "Multi-input container - paste or copy values" at bounding box center [993, 151] width 262 height 21
paste input "**********"
type input "**********"
click at [1121, 209] on button "submit" at bounding box center [1116, 209] width 16 height 16
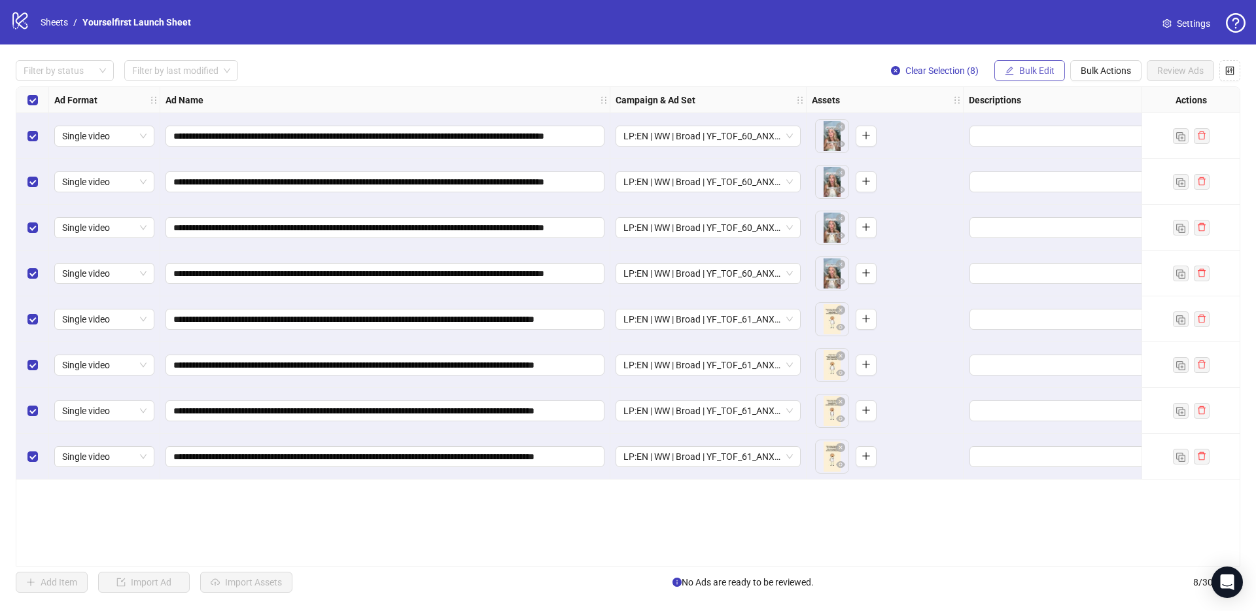
click at [1028, 73] on span "Bulk Edit" at bounding box center [1036, 70] width 35 height 10
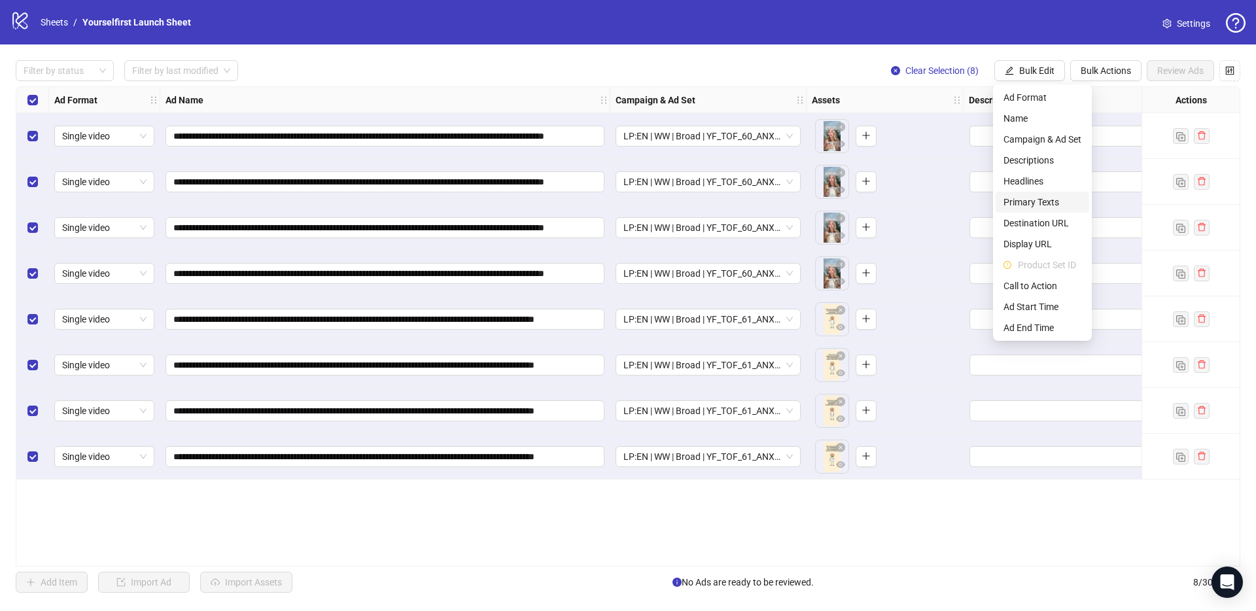
click at [1039, 202] on span "Primary Texts" at bounding box center [1042, 202] width 78 height 14
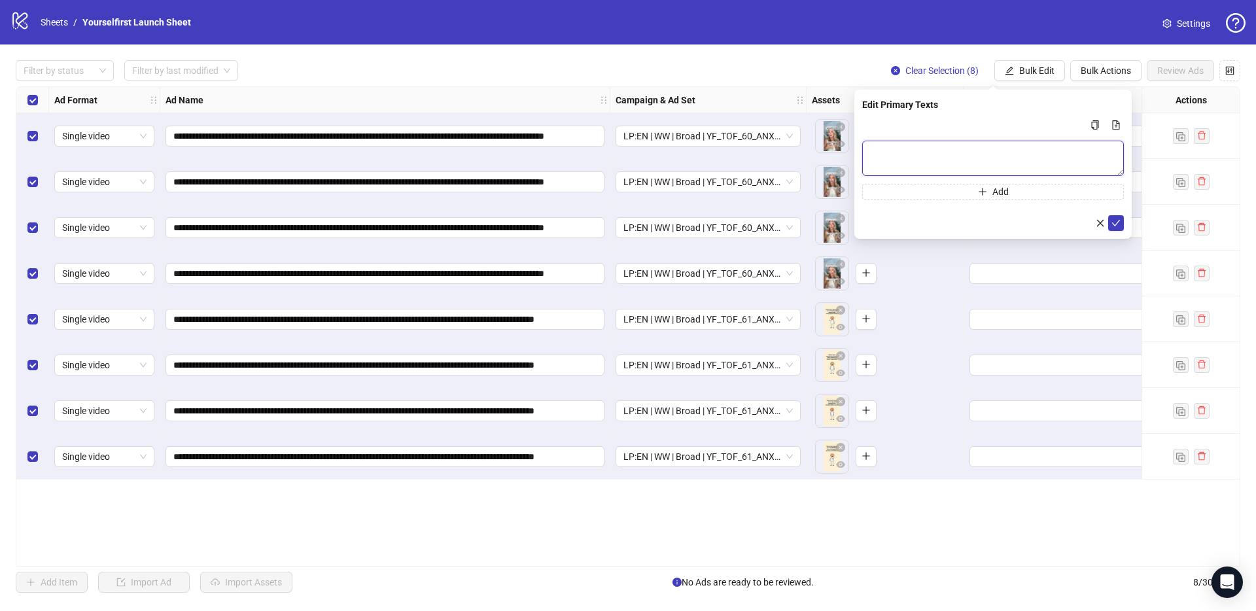
click at [949, 158] on textarea "Multi-text input container - paste or copy values" at bounding box center [993, 158] width 262 height 35
paste textarea "**********"
type textarea "**********"
click at [1117, 219] on icon "check" at bounding box center [1115, 222] width 9 height 9
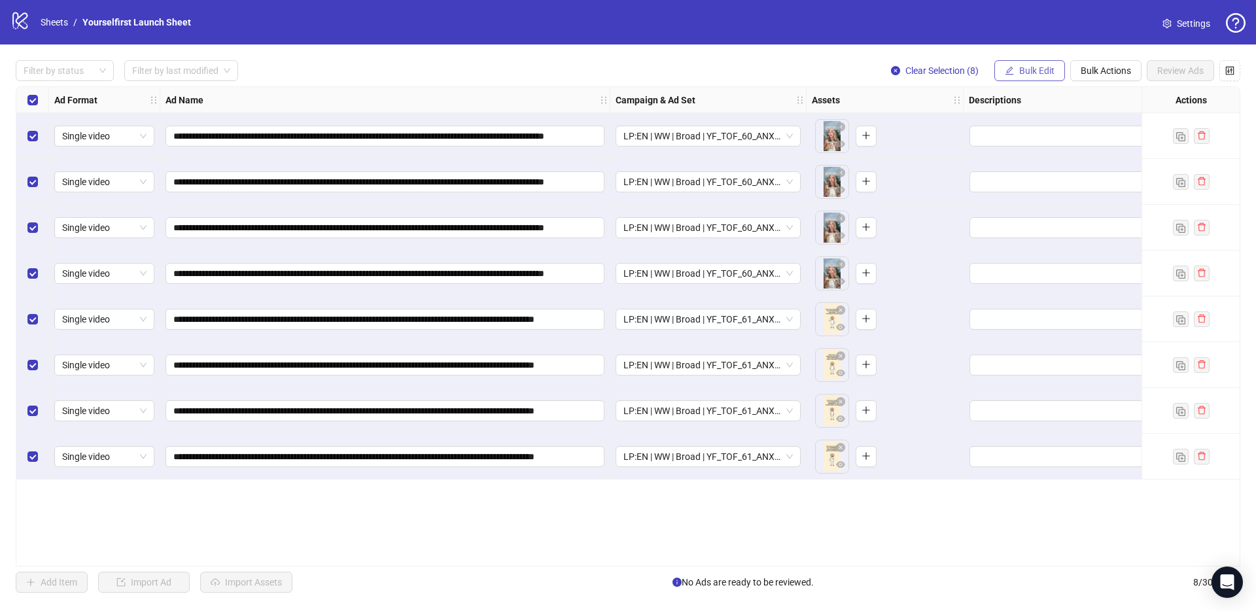
click at [1039, 70] on span "Bulk Edit" at bounding box center [1036, 70] width 35 height 10
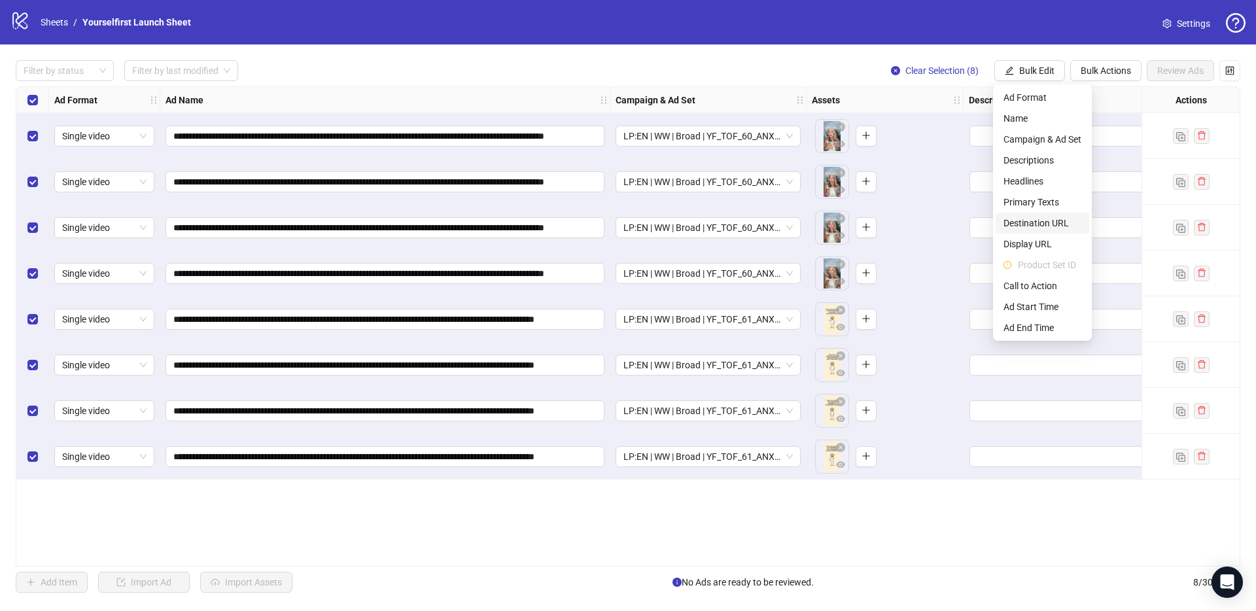
click at [1029, 224] on span "Destination URL" at bounding box center [1042, 223] width 78 height 14
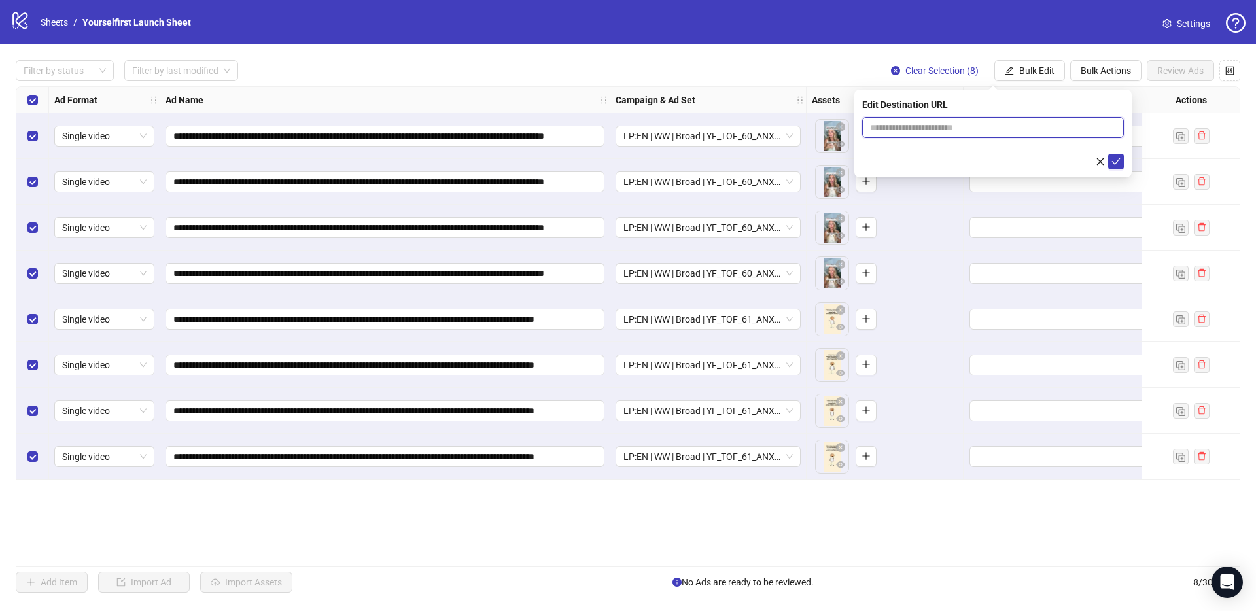
click at [945, 128] on input "text" at bounding box center [987, 127] width 235 height 14
paste input "**********"
type input "**********"
click at [1119, 158] on icon "check" at bounding box center [1115, 161] width 9 height 9
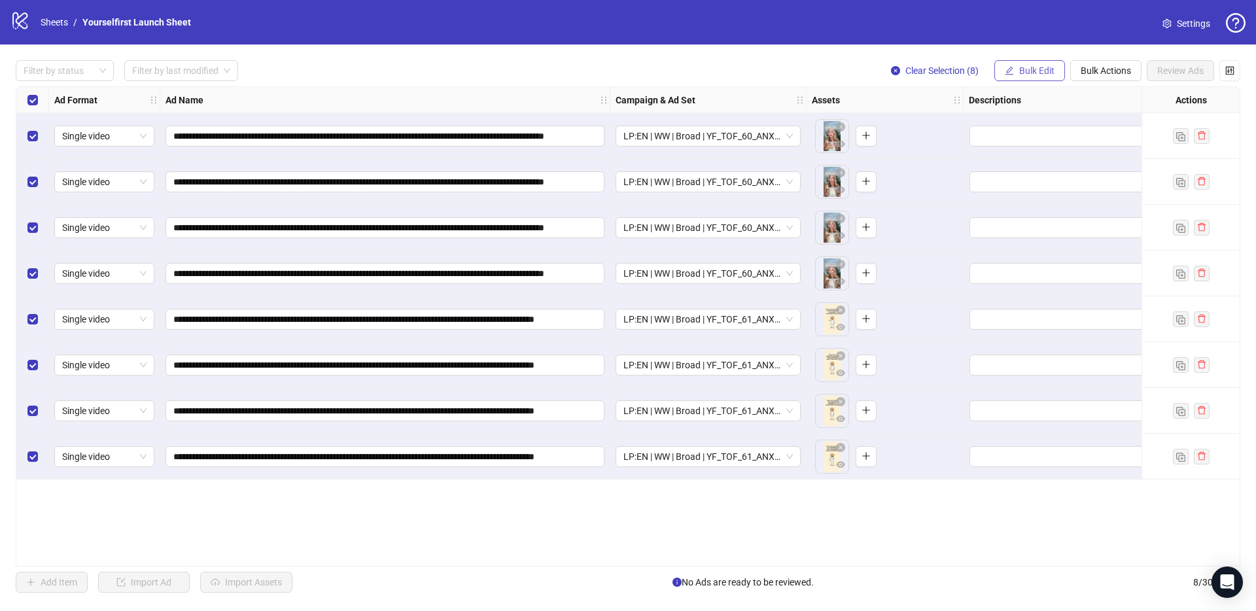
click at [1024, 73] on span "Bulk Edit" at bounding box center [1036, 70] width 35 height 10
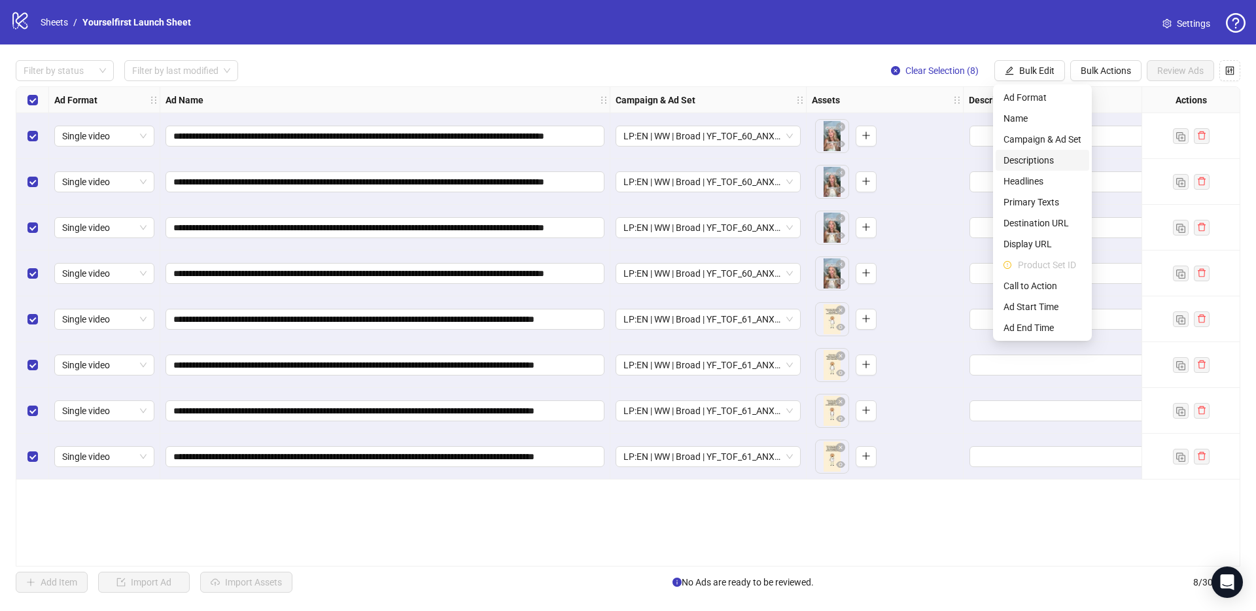
click at [1041, 162] on span "Descriptions" at bounding box center [1042, 160] width 78 height 14
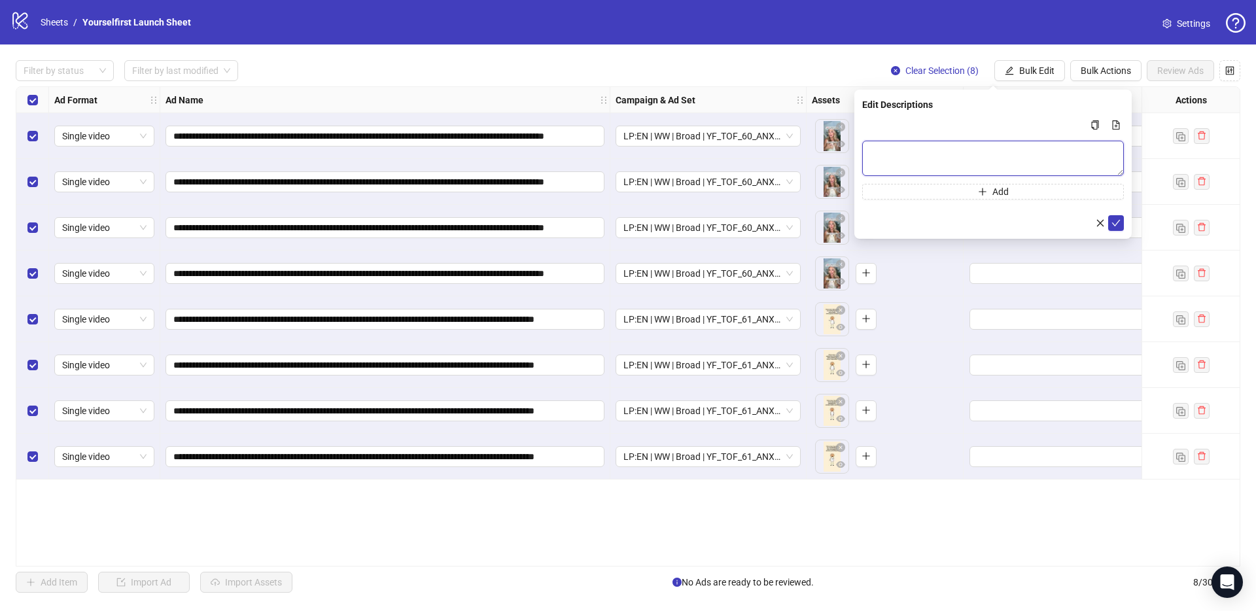
click at [918, 147] on textarea "Multi-text input container - paste or copy values" at bounding box center [993, 158] width 262 height 35
paste textarea "**********"
type textarea "**********"
click at [1118, 222] on icon "check" at bounding box center [1115, 222] width 9 height 9
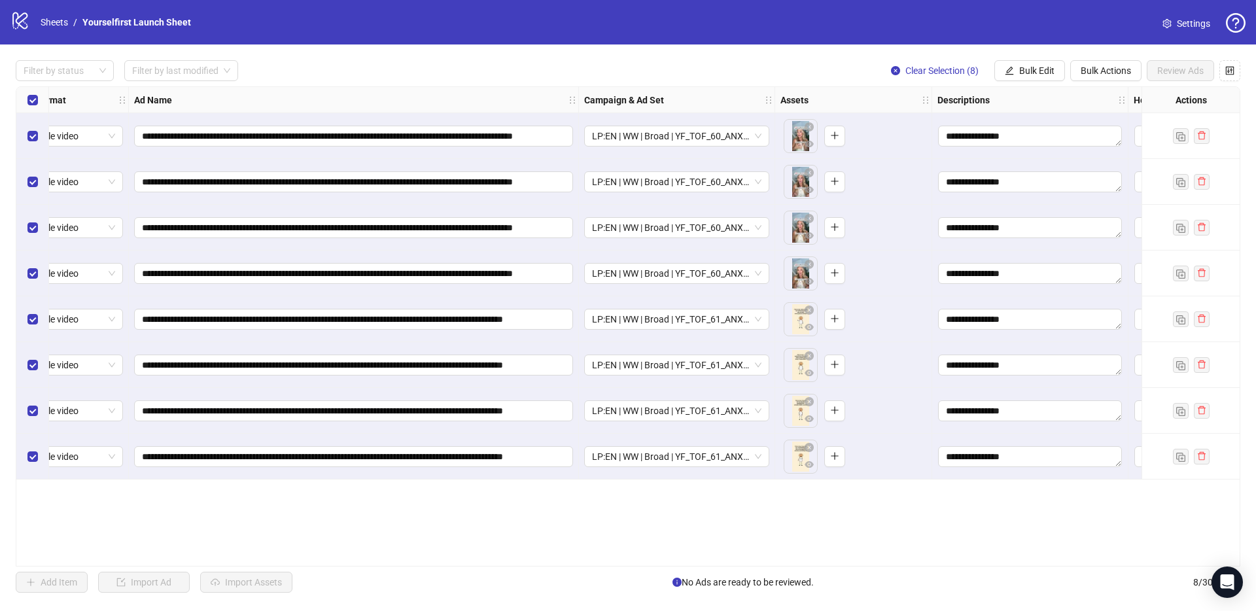
scroll to position [0, 0]
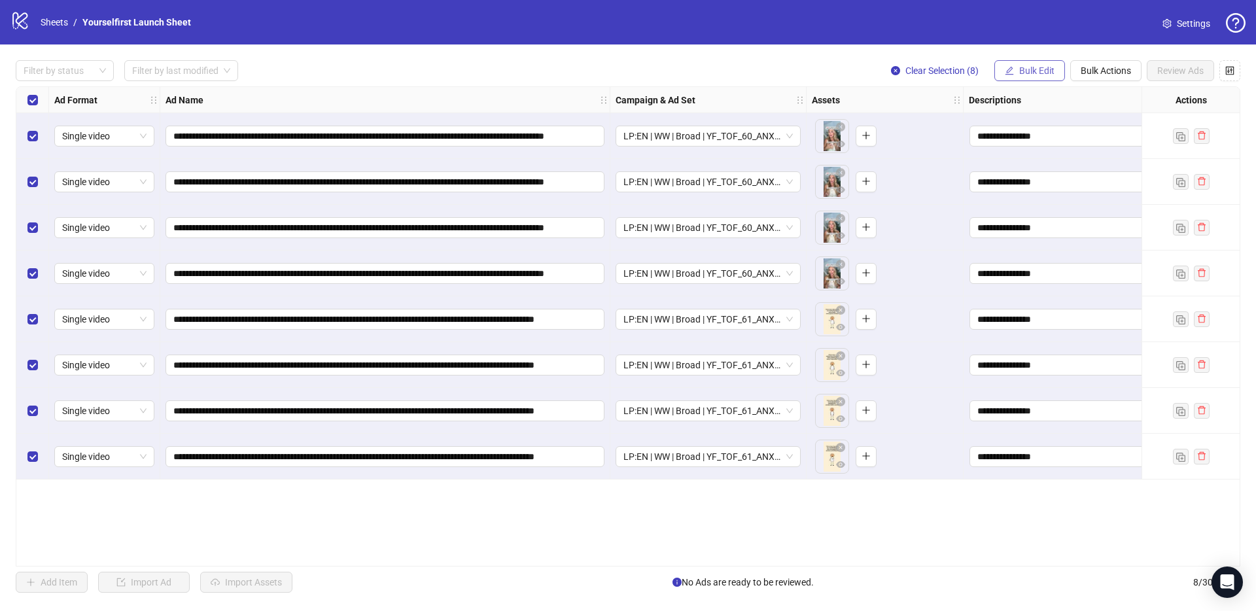
click at [1027, 67] on span "Bulk Edit" at bounding box center [1036, 70] width 35 height 10
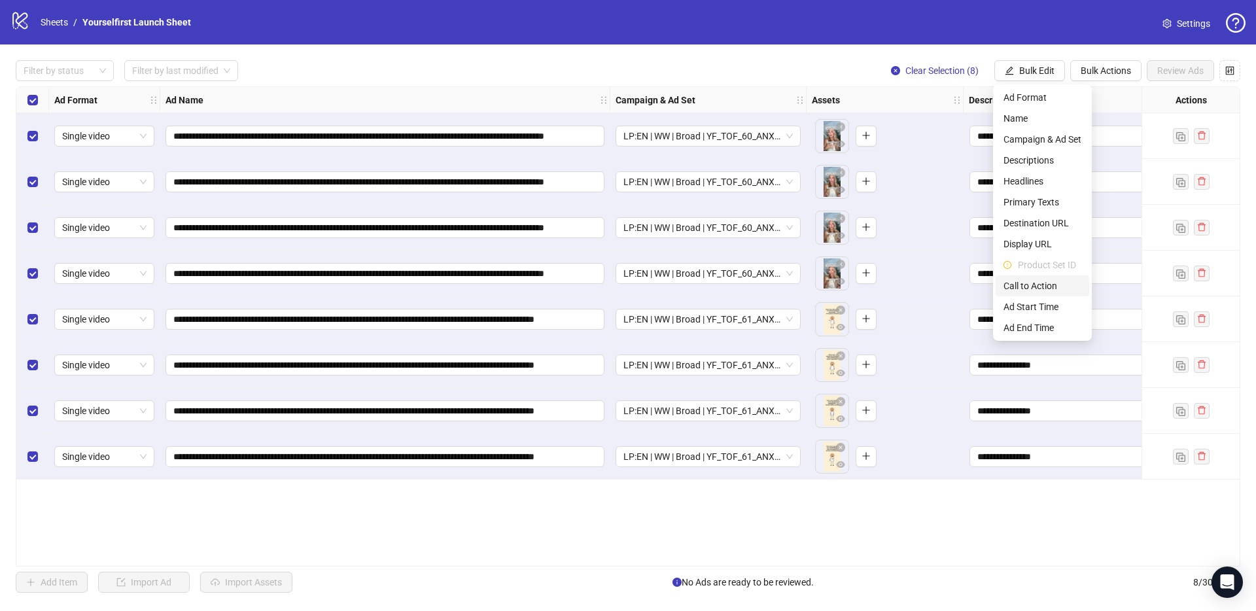
click at [1036, 283] on span "Call to Action" at bounding box center [1042, 286] width 78 height 14
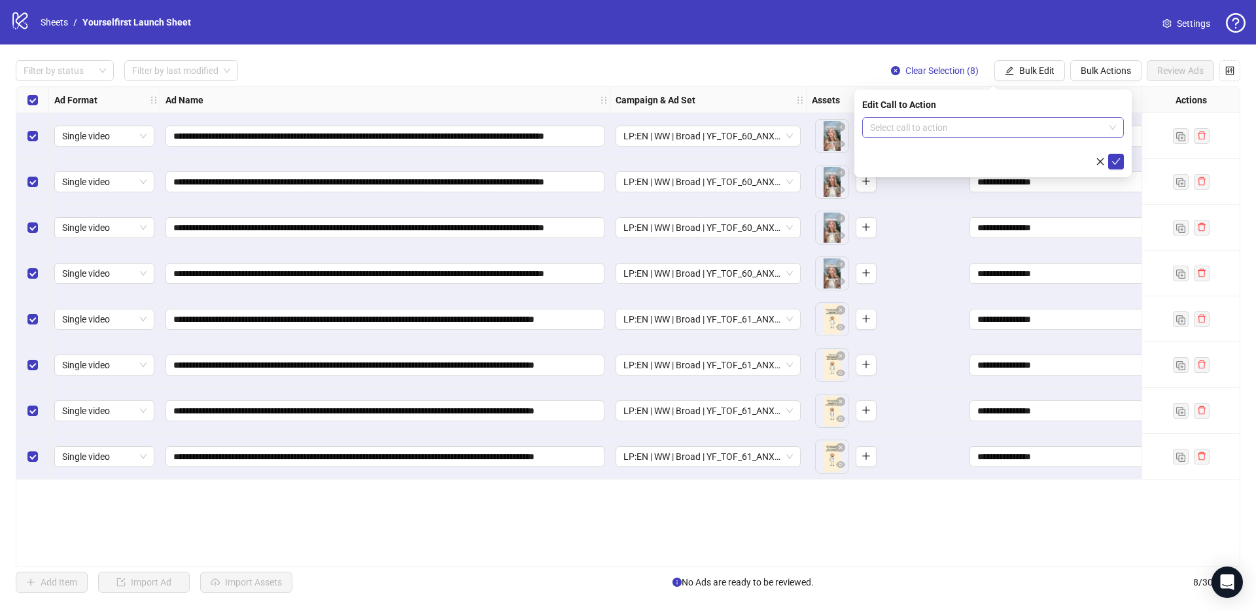
click at [956, 131] on input "search" at bounding box center [987, 128] width 234 height 20
type input "*****"
click at [903, 154] on div "Learn more" at bounding box center [993, 154] width 241 height 14
click at [1114, 163] on icon "check" at bounding box center [1116, 161] width 9 height 7
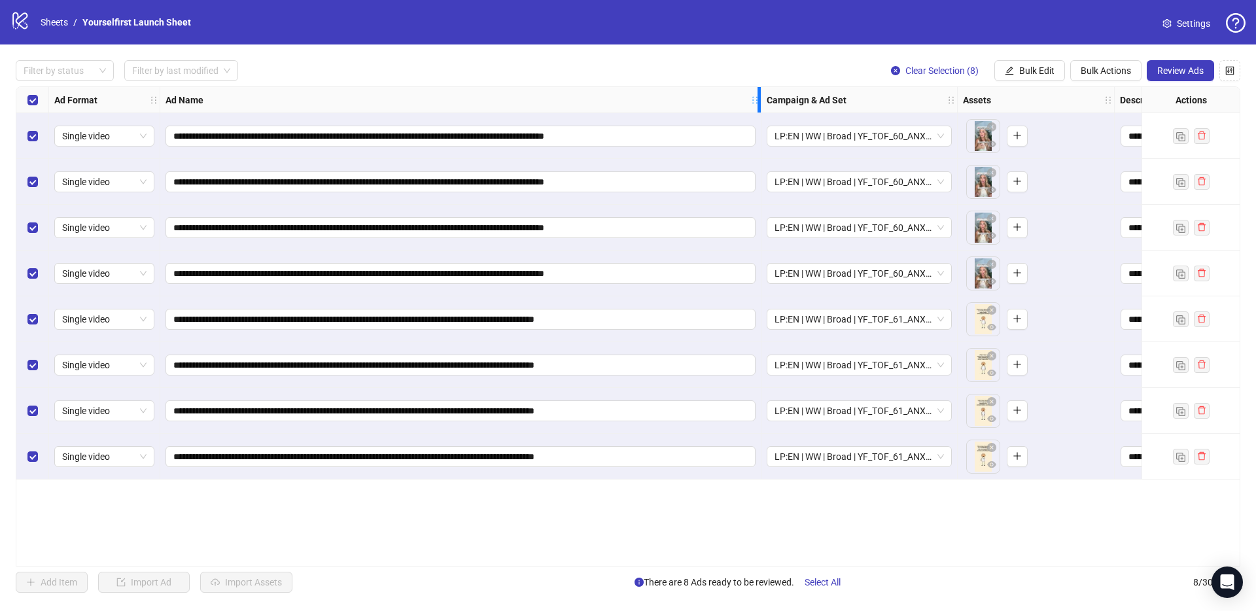
drag, startPoint x: 608, startPoint y: 101, endPoint x: 806, endPoint y: 99, distance: 197.5
click at [761, 99] on div "Ad Name" at bounding box center [460, 100] width 601 height 26
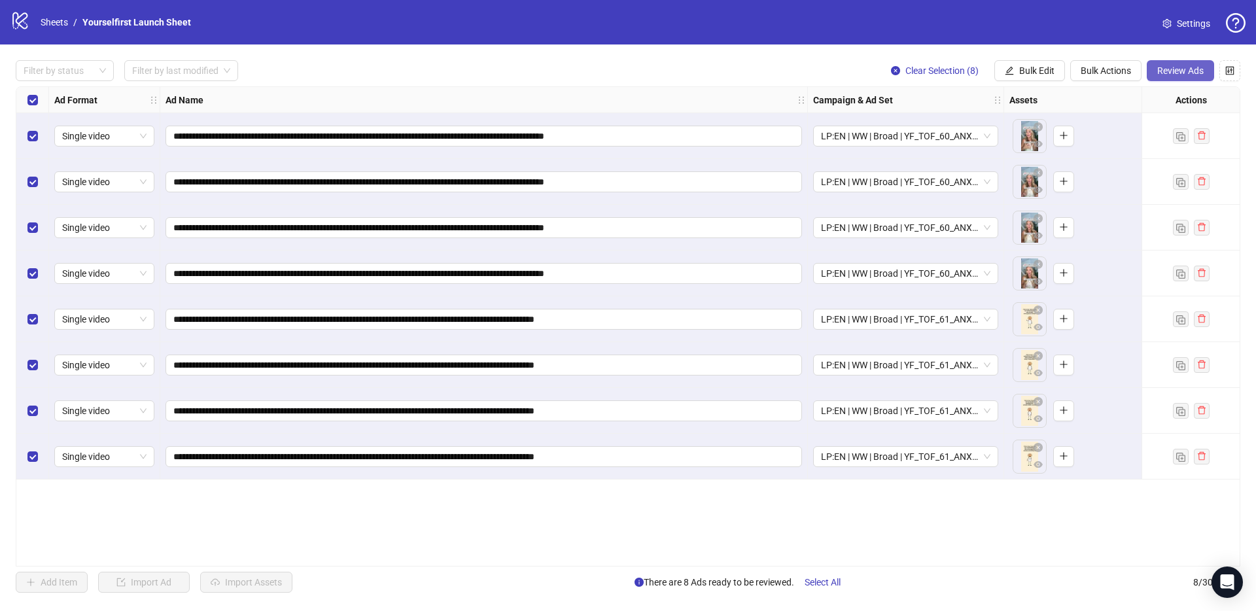
click at [1205, 71] on button "Review Ads" at bounding box center [1180, 70] width 67 height 21
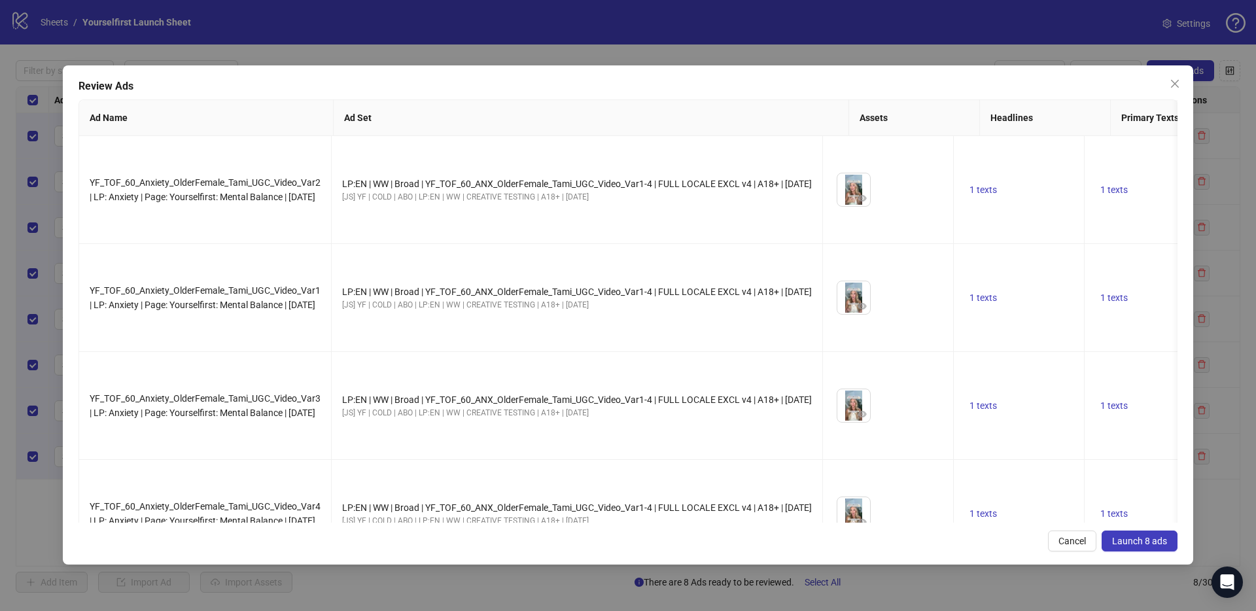
click at [1149, 536] on span "Launch 8 ads" at bounding box center [1139, 541] width 55 height 10
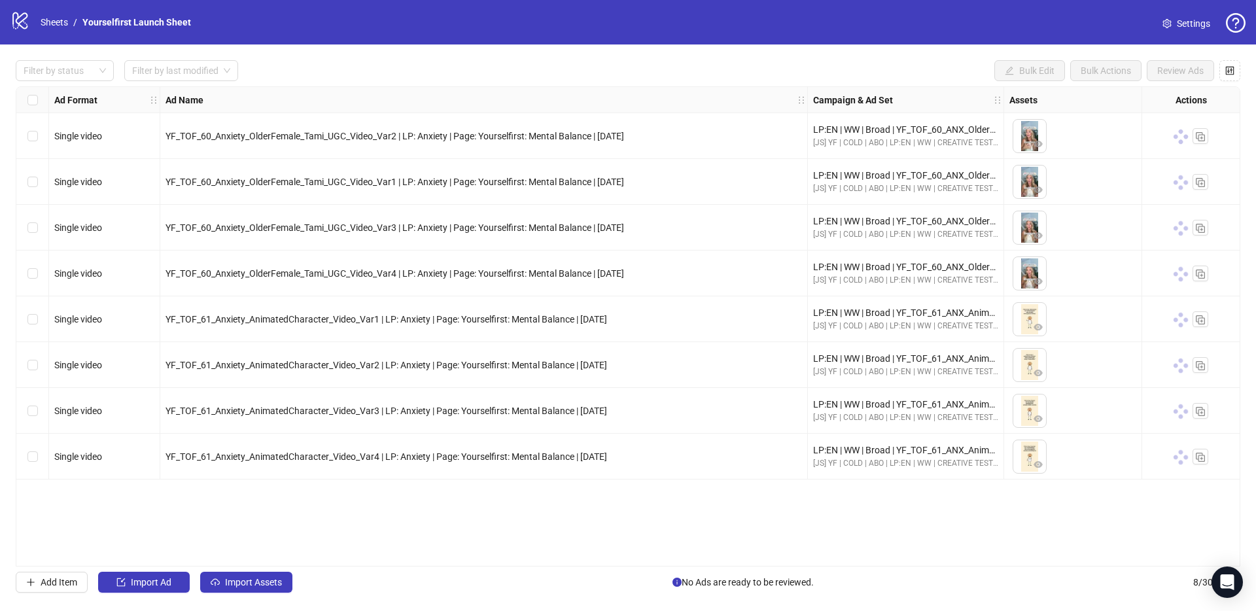
click at [659, 45] on div "Filter by status Filter by last modified Bulk Edit Bulk Actions Review Ads Ad F…" at bounding box center [628, 326] width 1256 height 564
click at [545, 45] on div "Filter by status Filter by last modified Bulk Edit Bulk Actions Review Ads Ad F…" at bounding box center [628, 326] width 1256 height 564
